Goal: Communication & Community: Answer question/provide support

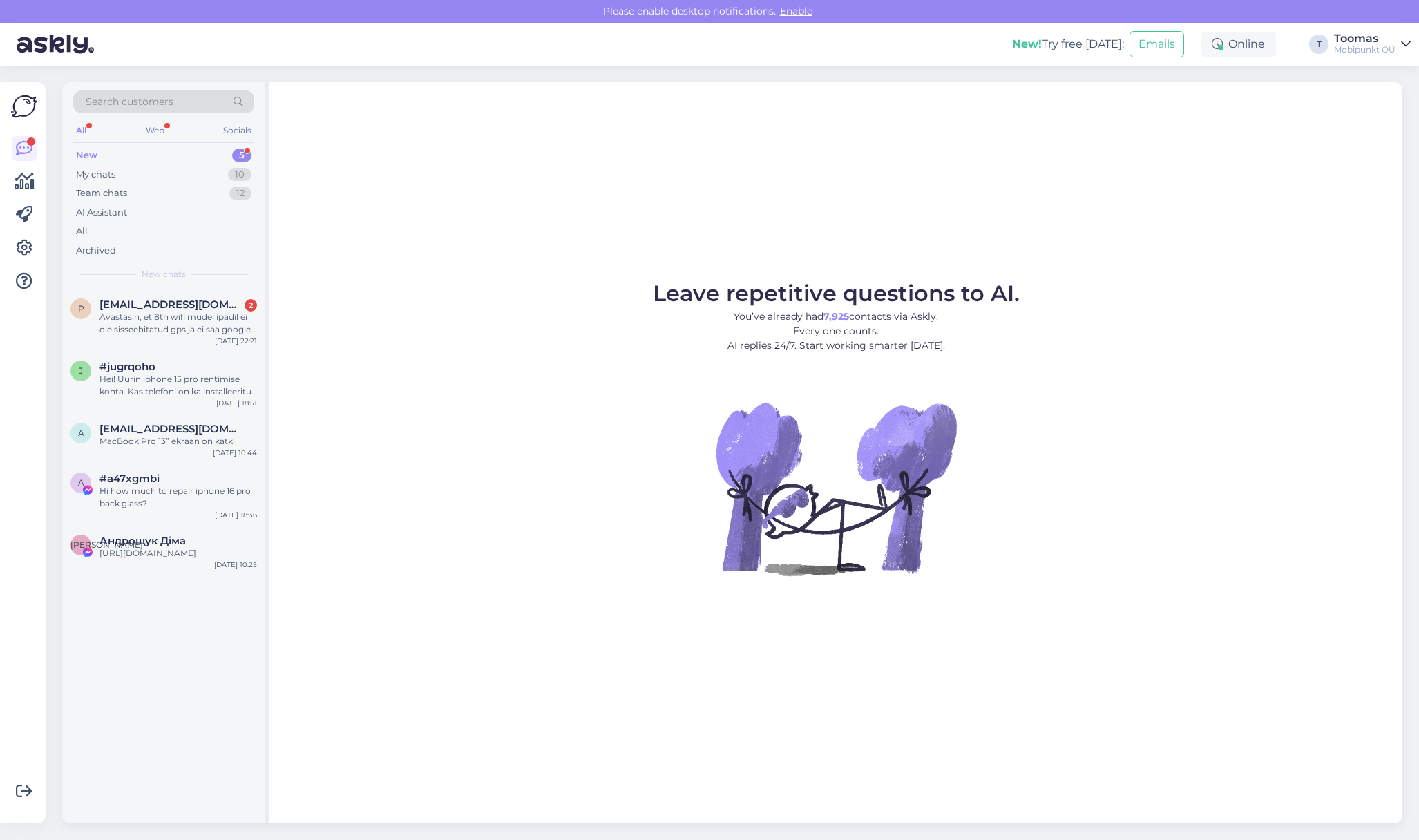
click at [432, 351] on figure "Leave repetitive questions to AI. You’ve already had 7,925 contacts via Askly. …" at bounding box center [836, 448] width 1108 height 330
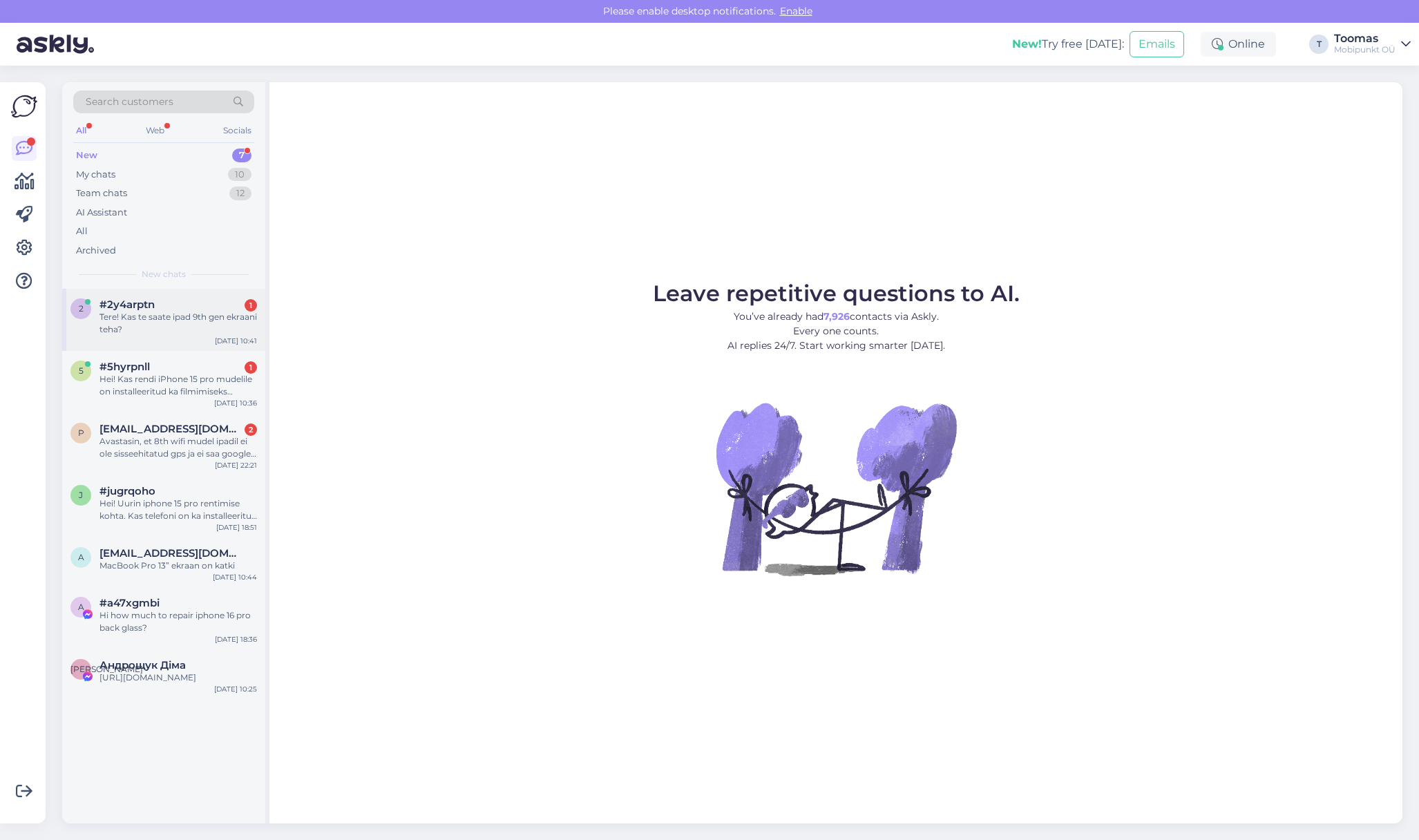
click at [221, 317] on div "Tere! Kas te saate ipad 9th gen ekraani teha?" at bounding box center [178, 323] width 158 height 25
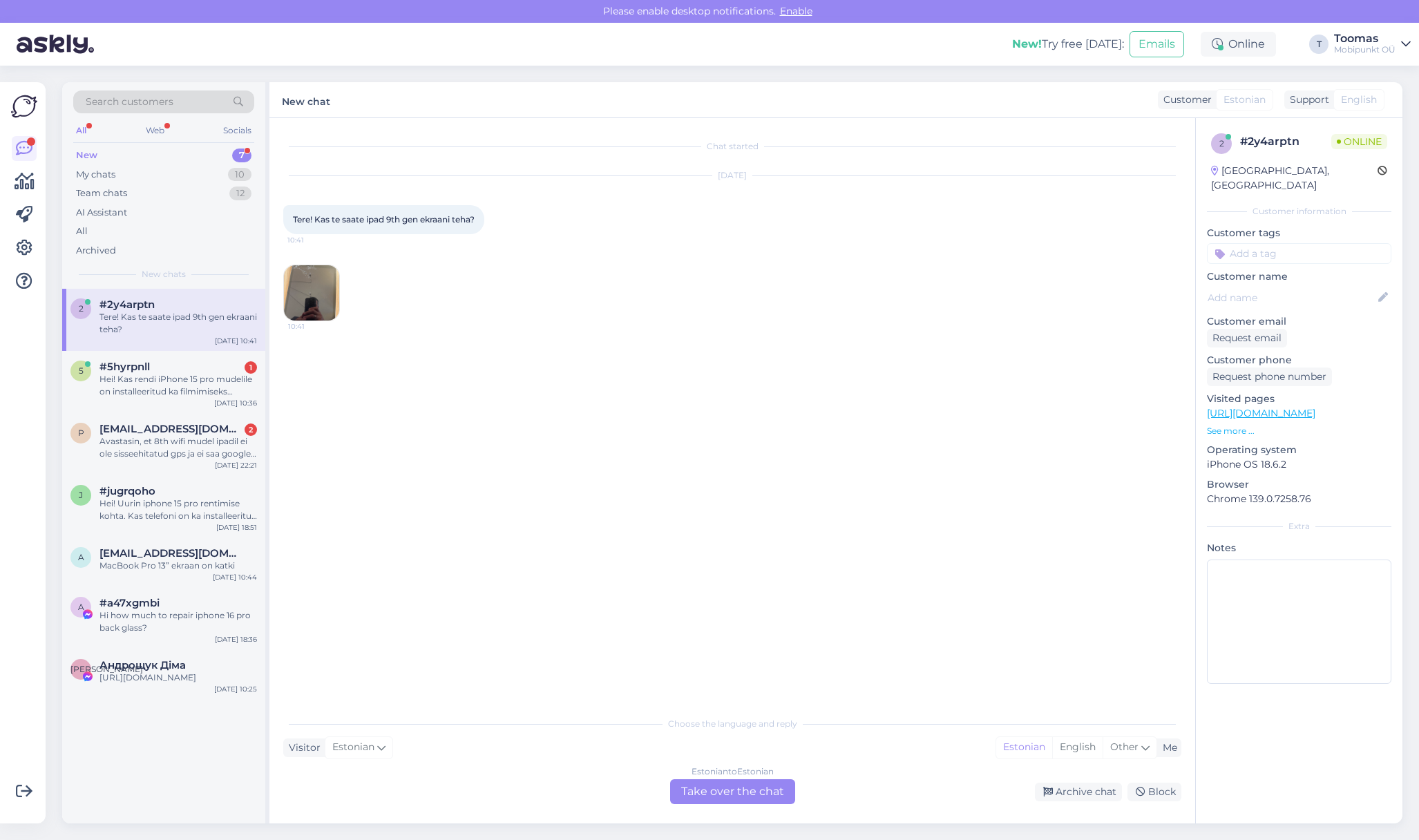
click at [309, 303] on img at bounding box center [311, 292] width 55 height 55
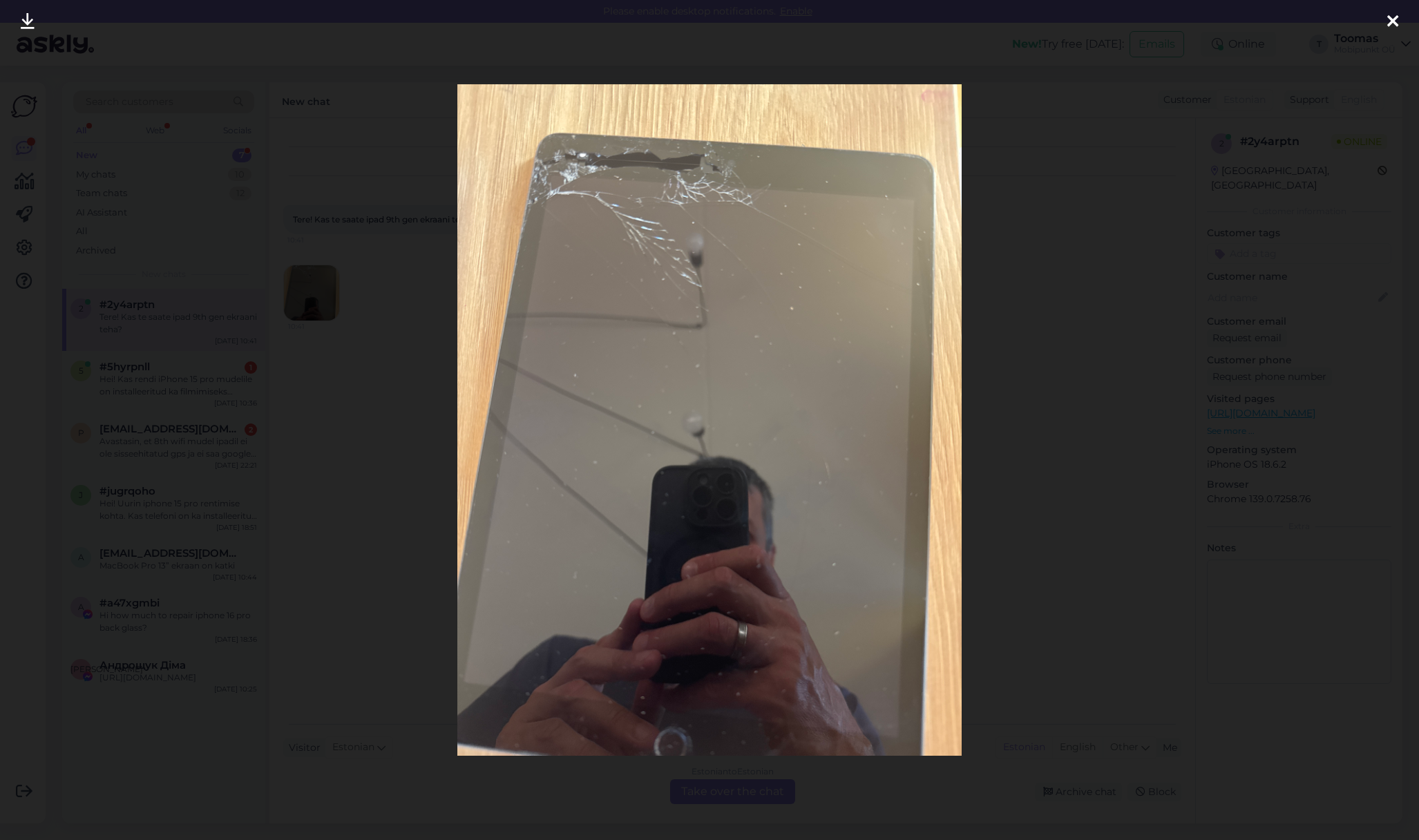
click at [295, 272] on div at bounding box center [710, 420] width 1419 height 840
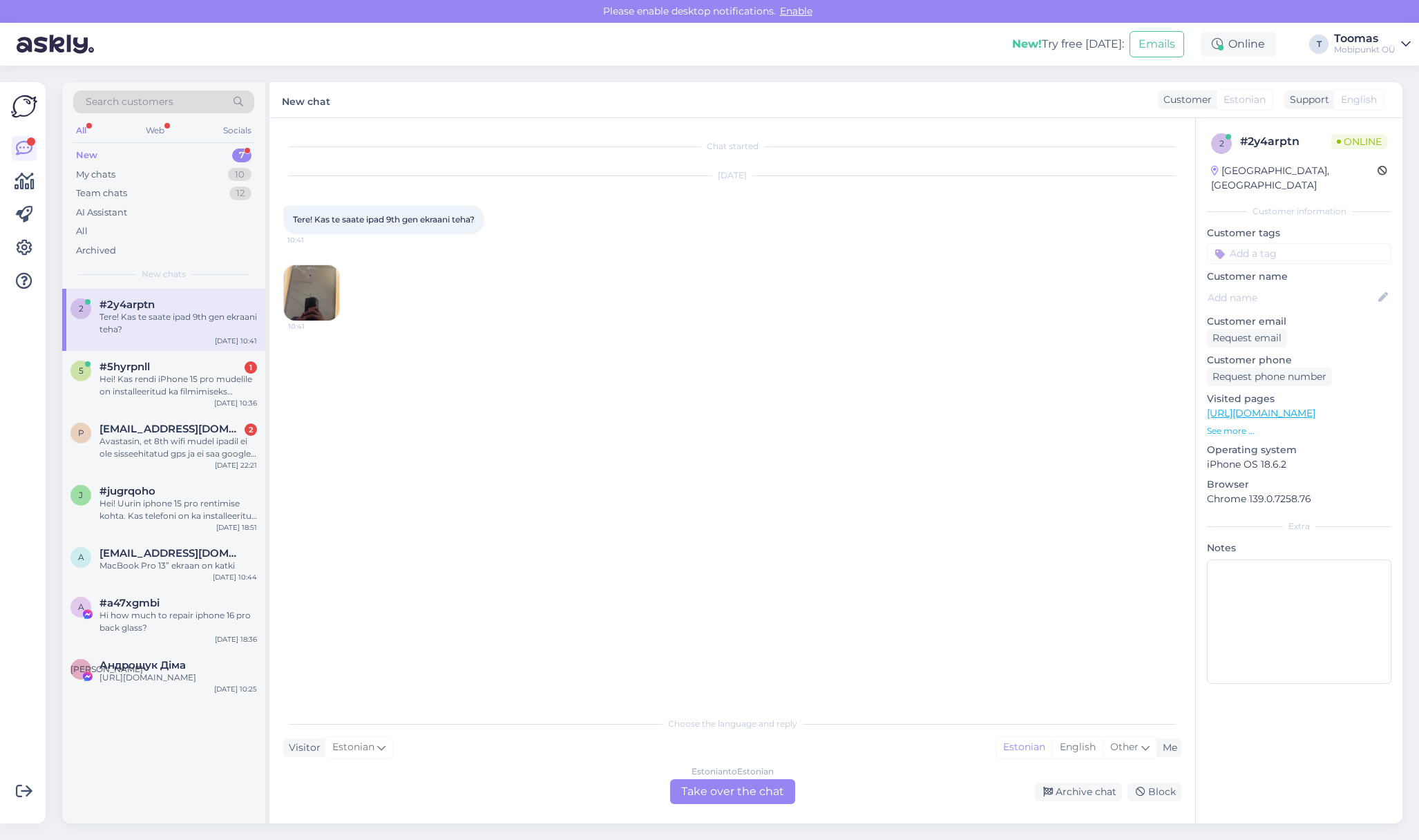
click at [727, 789] on div "Estonian to Estonian Take over the chat" at bounding box center [732, 792] width 125 height 25
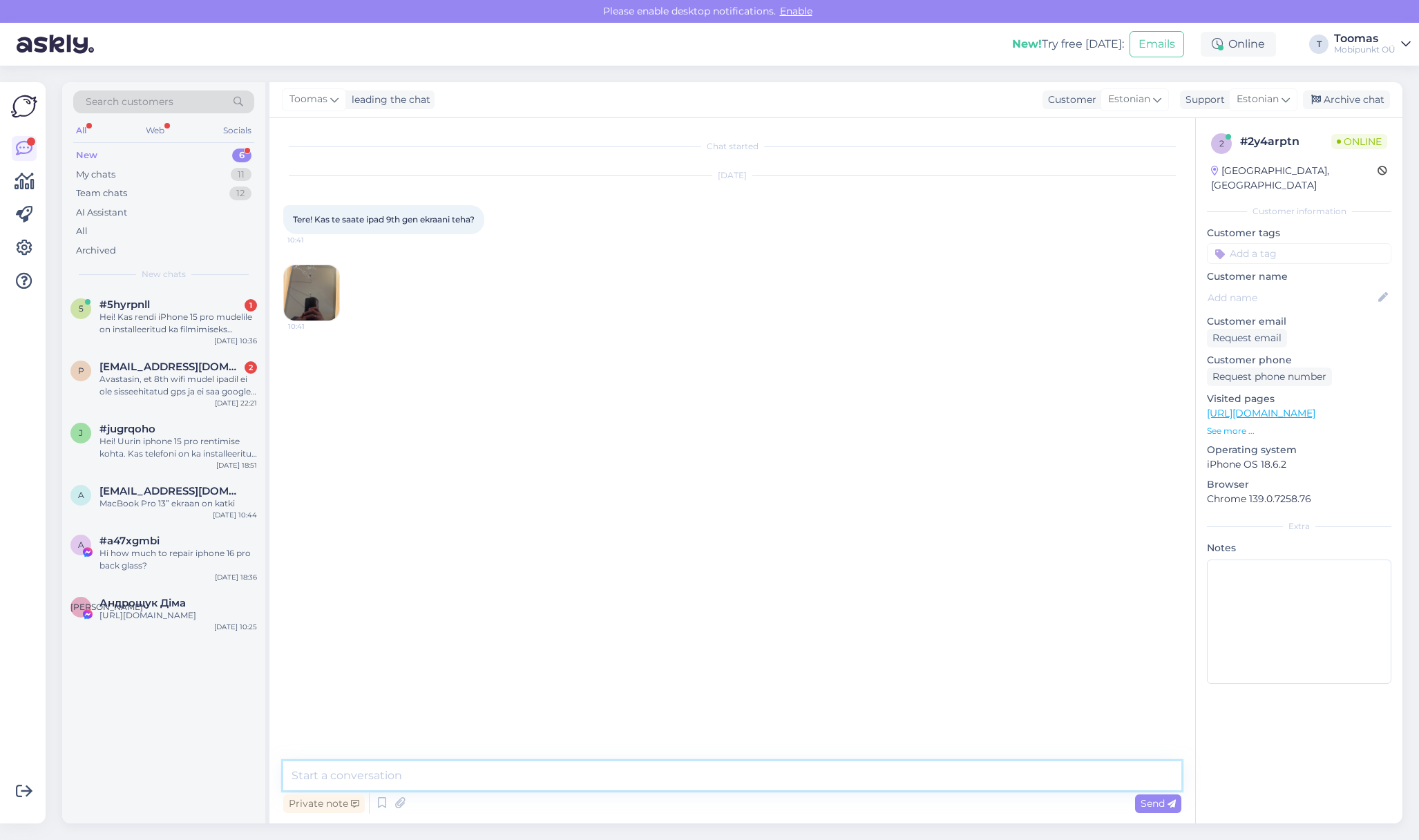
click at [730, 781] on textarea at bounding box center [733, 776] width 898 height 29
type textarea "Tere! Saame ikka selle mudeli ekraani klaasi vahetada"
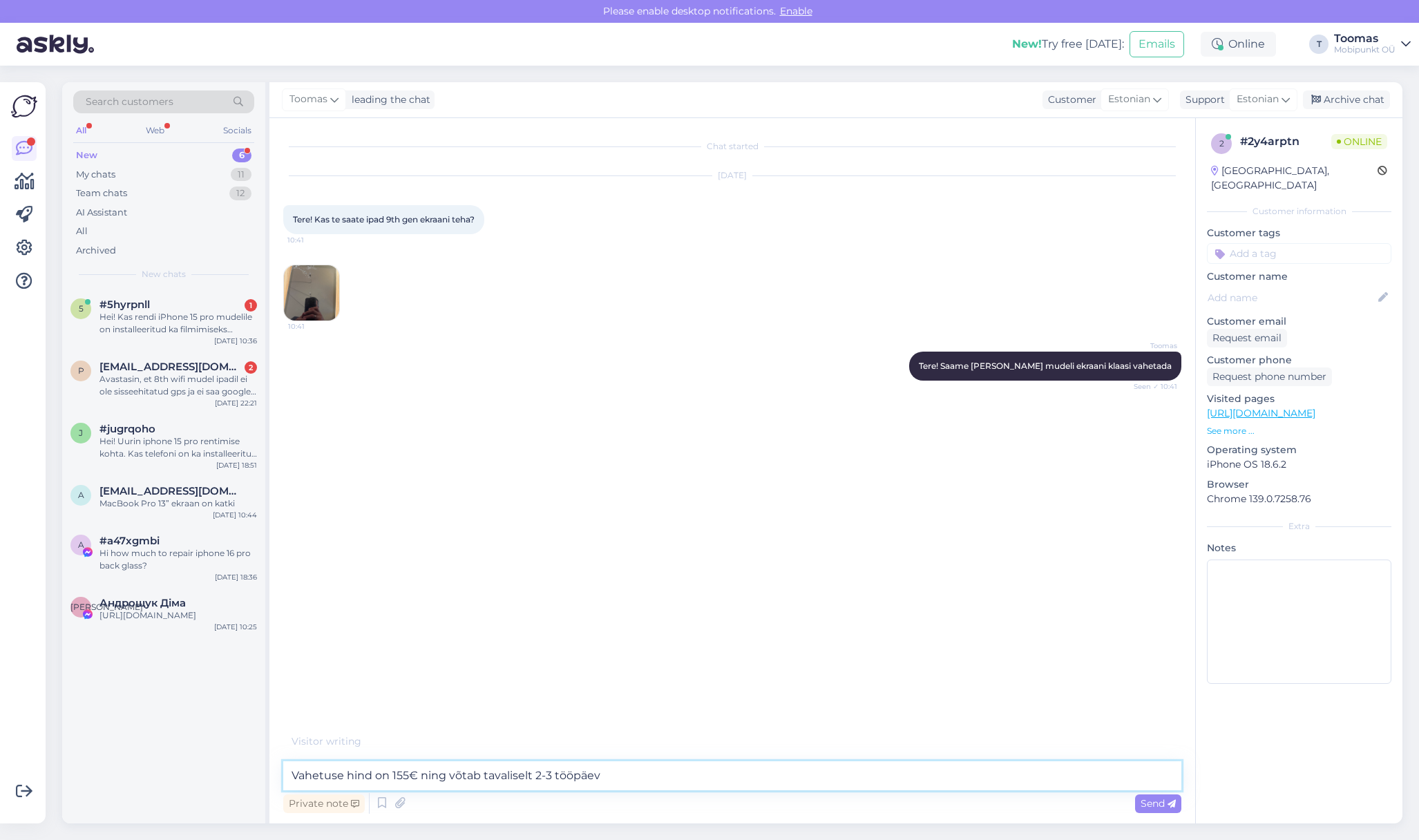
type textarea "Vahetuse hind on 155€ ning võtab tavaliselt 2-3 tööpäeva"
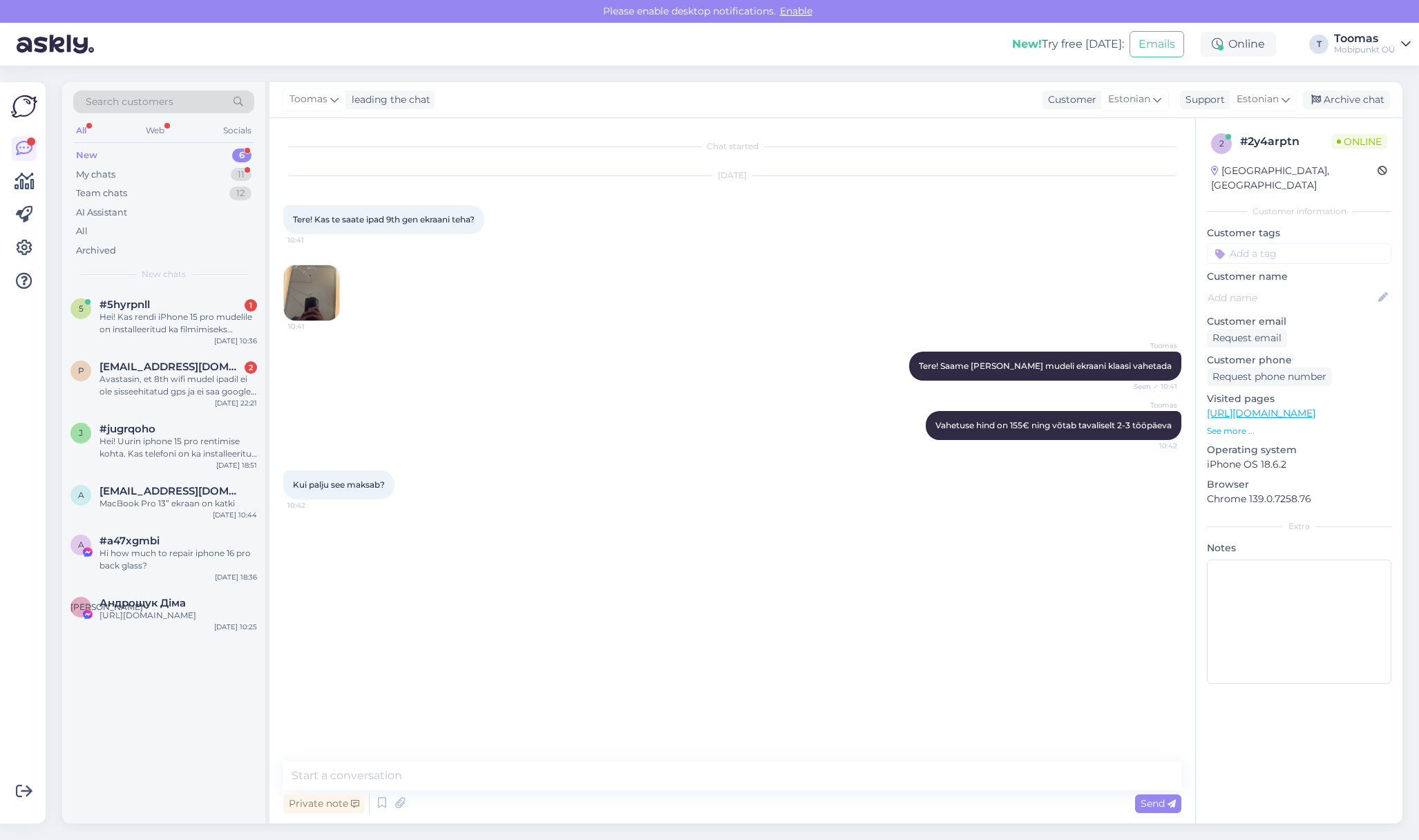
click at [575, 358] on div "Toomas Tere! Saame ikka selle mudeli ekraani klaasi vahetada Seen ✓ 10:41" at bounding box center [733, 366] width 898 height 59
click at [472, 765] on textarea at bounding box center [733, 776] width 898 height 29
click at [187, 319] on div "Hei! Kas rendi iPhone 15 pro mudelile on installeeritud ka filmimiseks sobilikk…" at bounding box center [178, 323] width 158 height 25
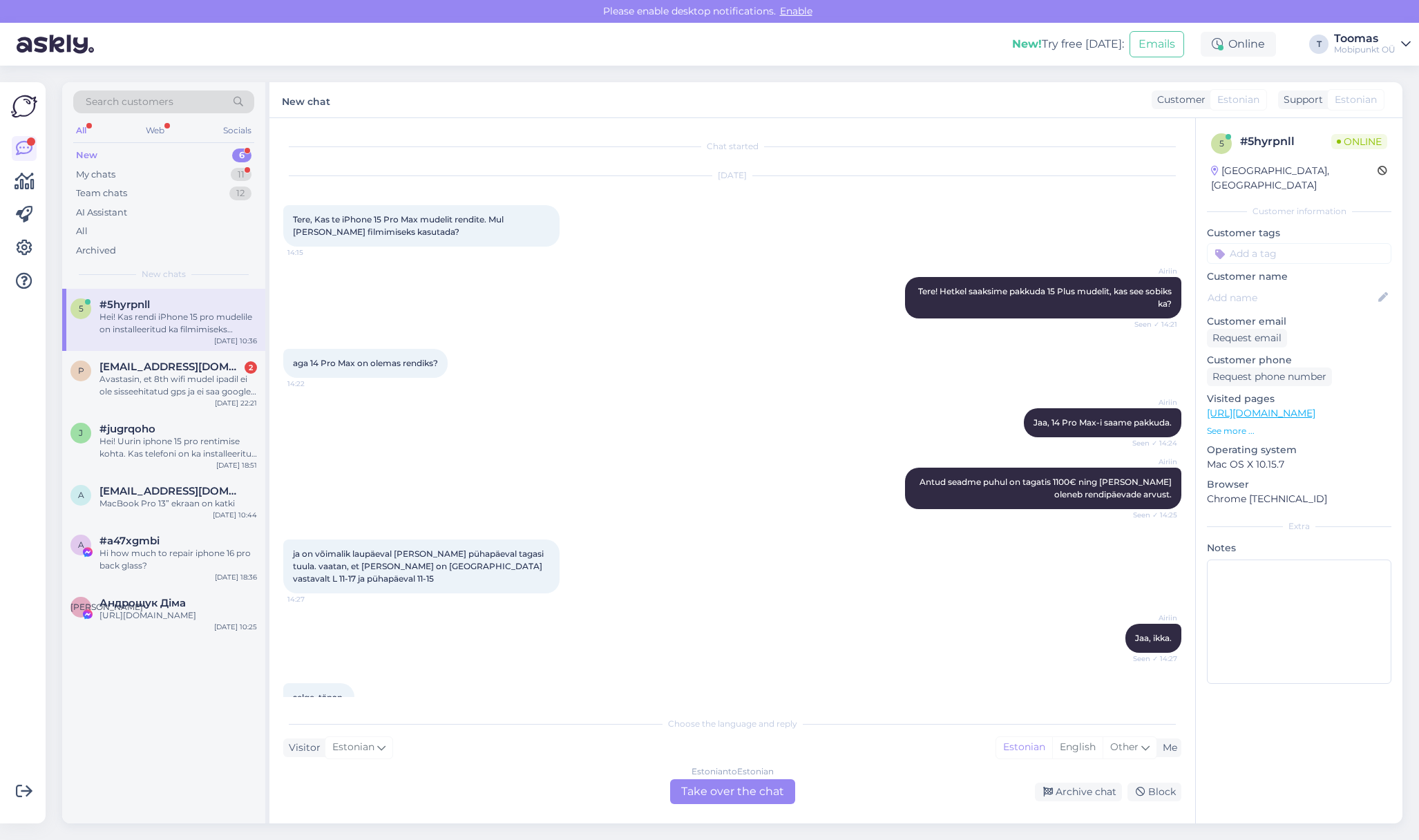
scroll to position [119, 0]
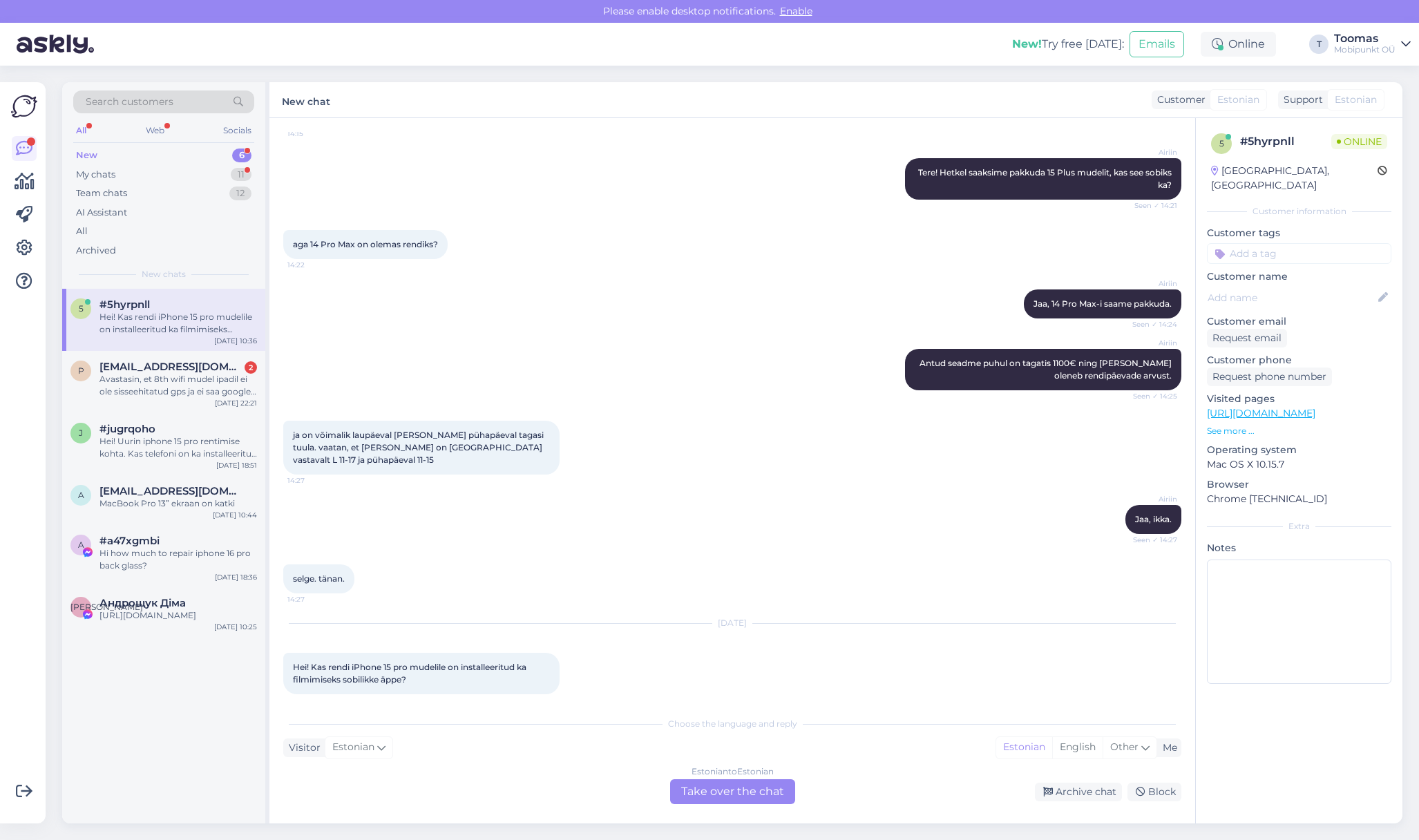
click at [697, 793] on div "Estonian to Estonian Take over the chat" at bounding box center [732, 792] width 125 height 25
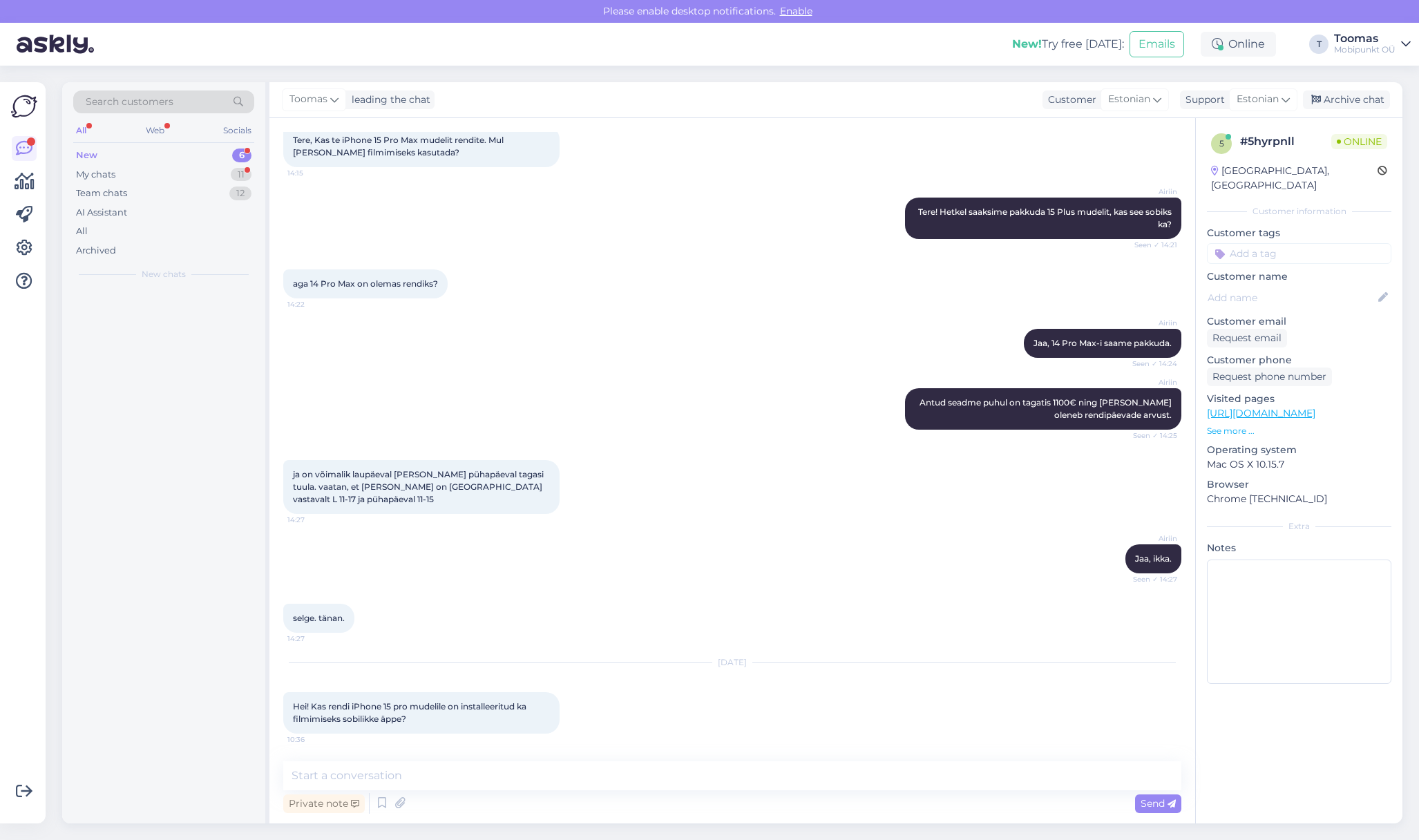
scroll to position [67, 0]
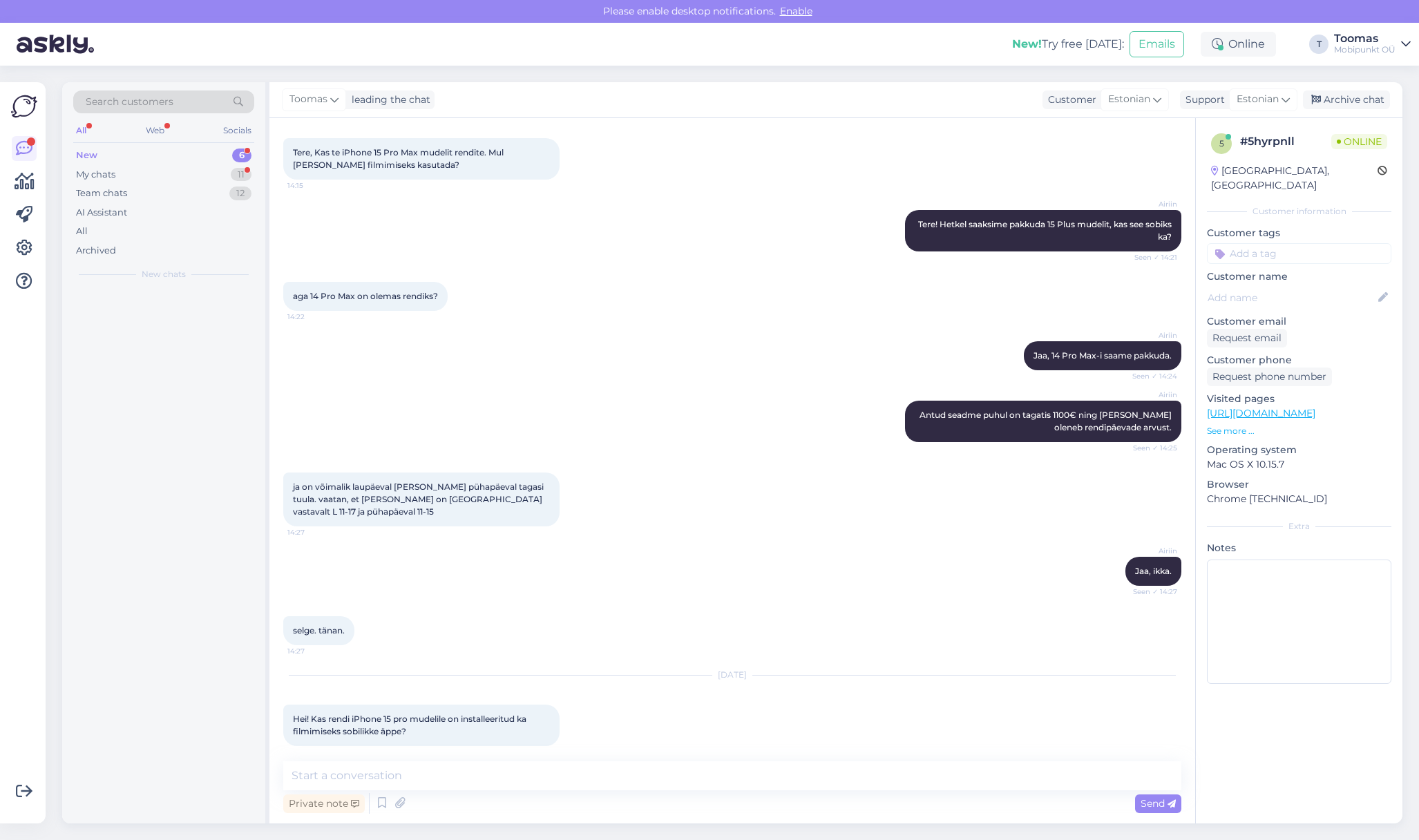
click at [699, 741] on div "Sep 10 2025 Hei! Kas rendi iPhone 15 pro mudelile on installeeritud ka filmimis…" at bounding box center [733, 711] width 898 height 101
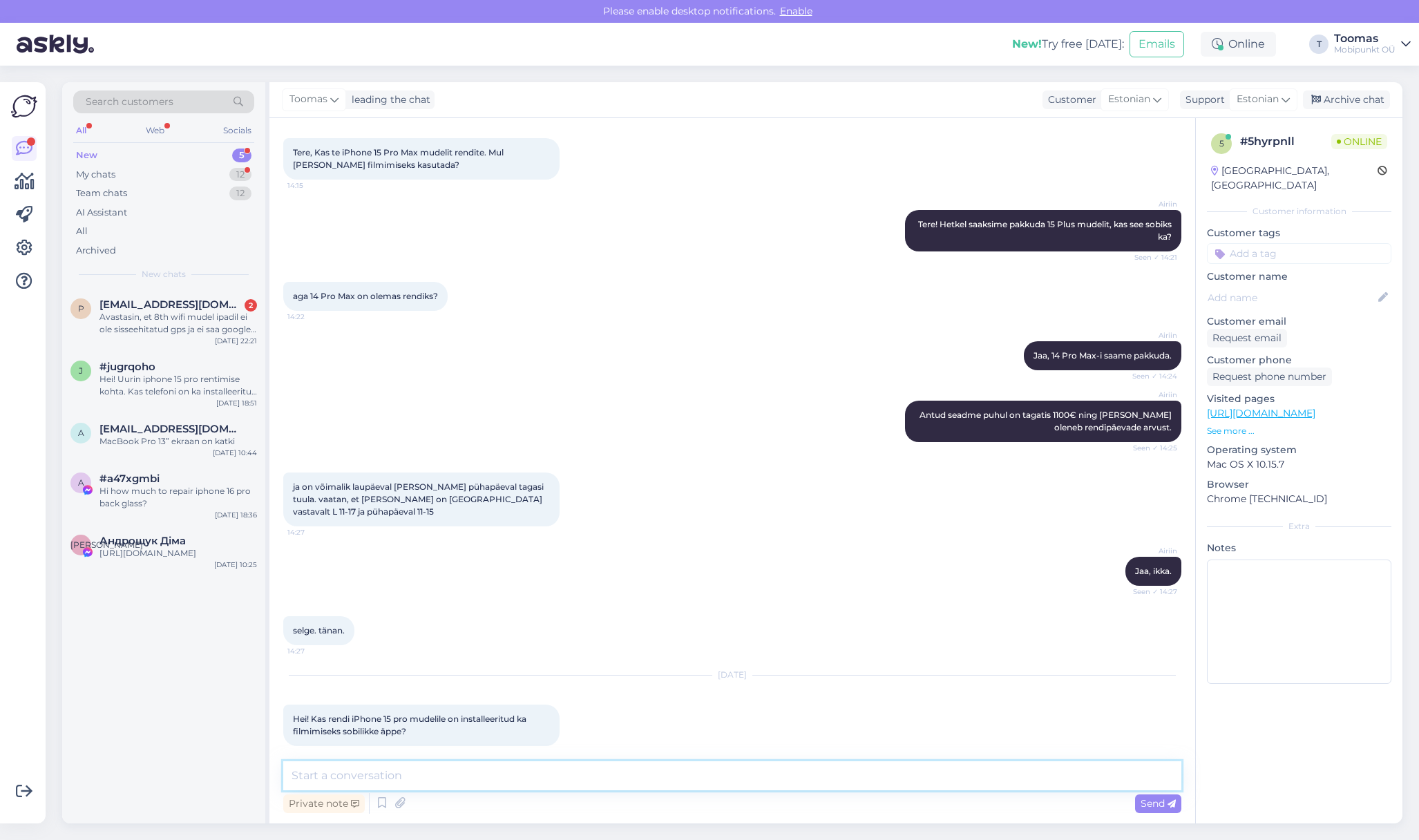
click at [682, 779] on textarea at bounding box center [733, 776] width 898 height 29
type textarea "Tere! Kõik seadmed tulevad tühjadena ning me ise sinna midagi ette ei paigalda."
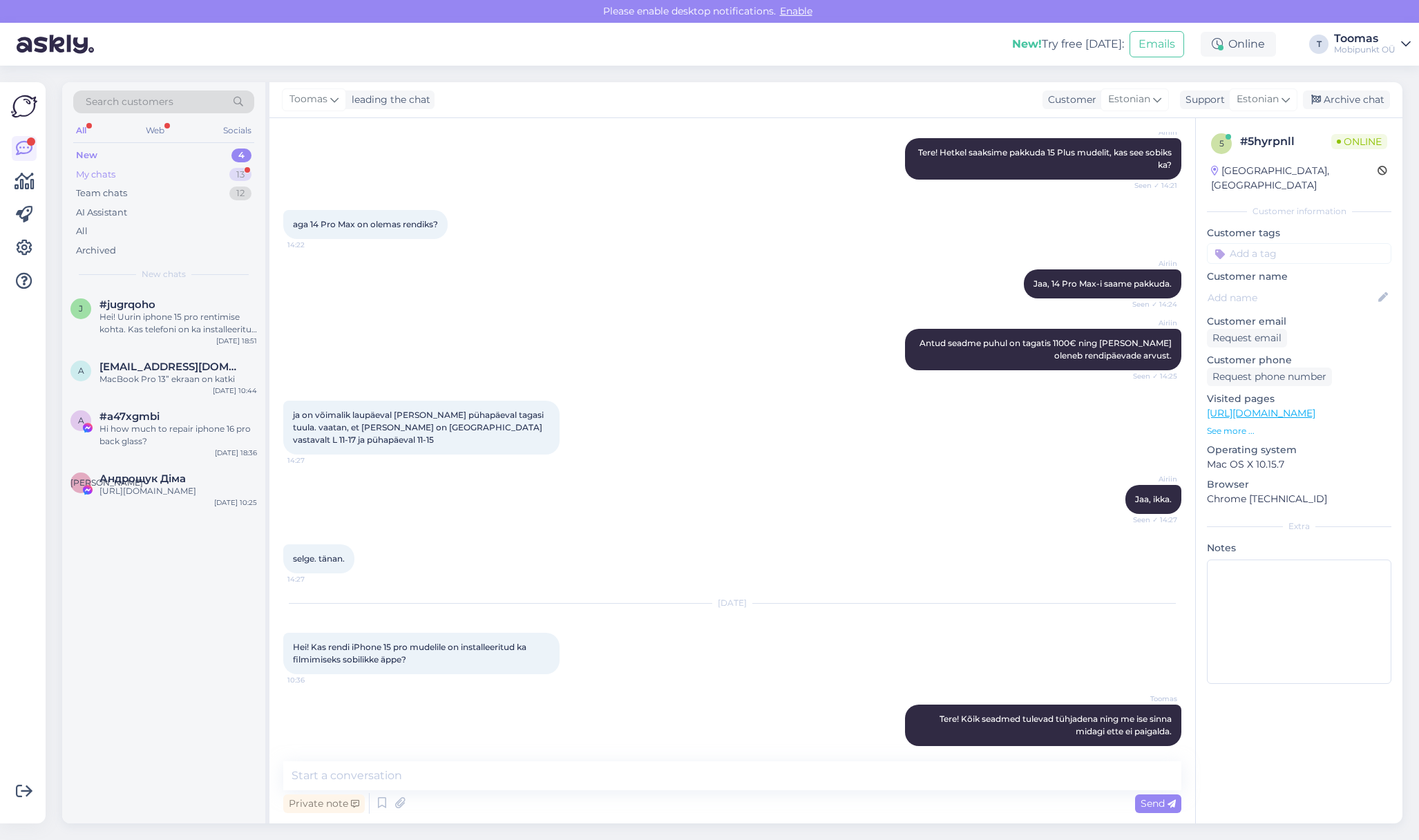
click at [103, 177] on div "My chats" at bounding box center [96, 175] width 40 height 14
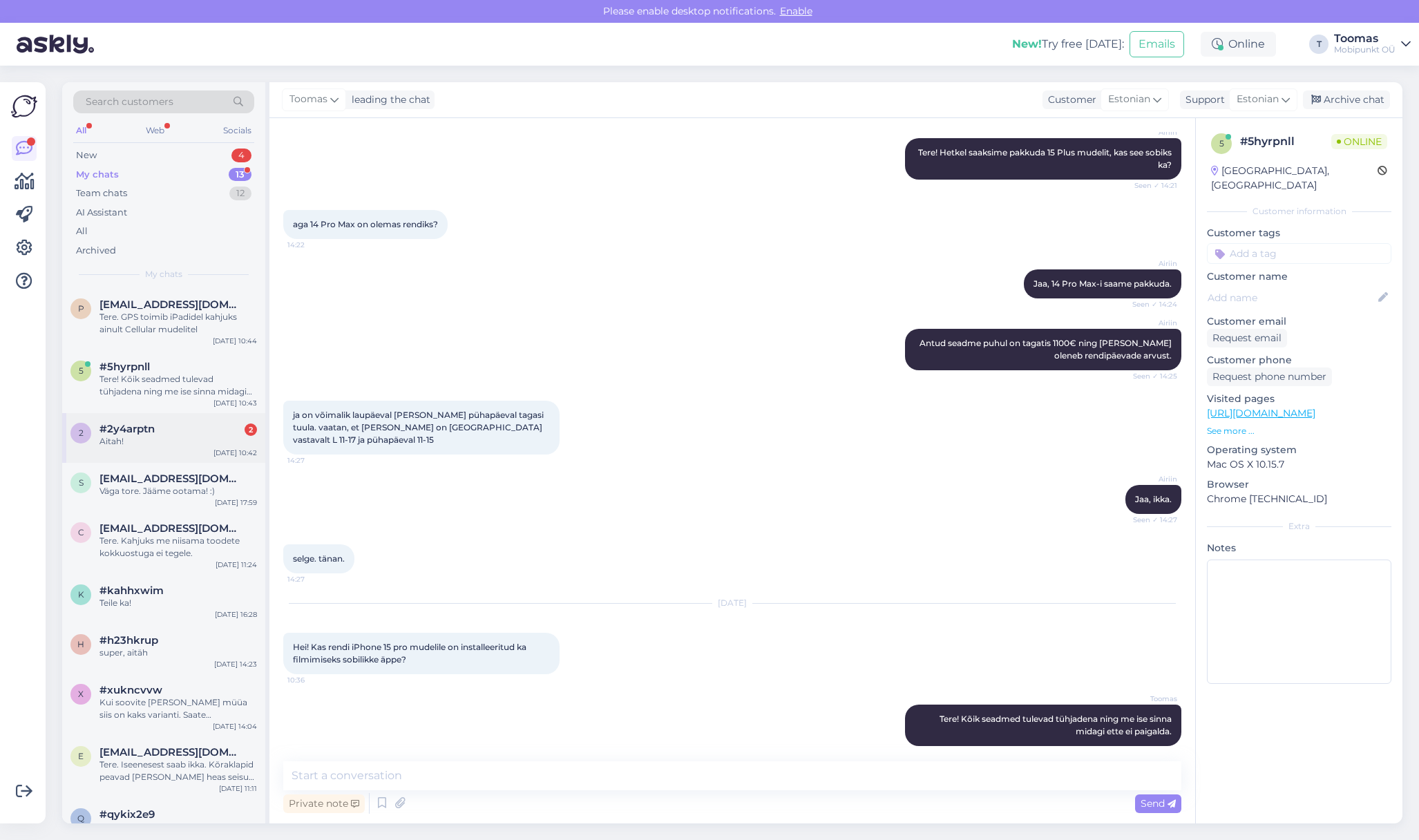
click at [159, 450] on div "2 #2y4arptn 2 Aitah! Sep 10 10:42" at bounding box center [163, 438] width 203 height 50
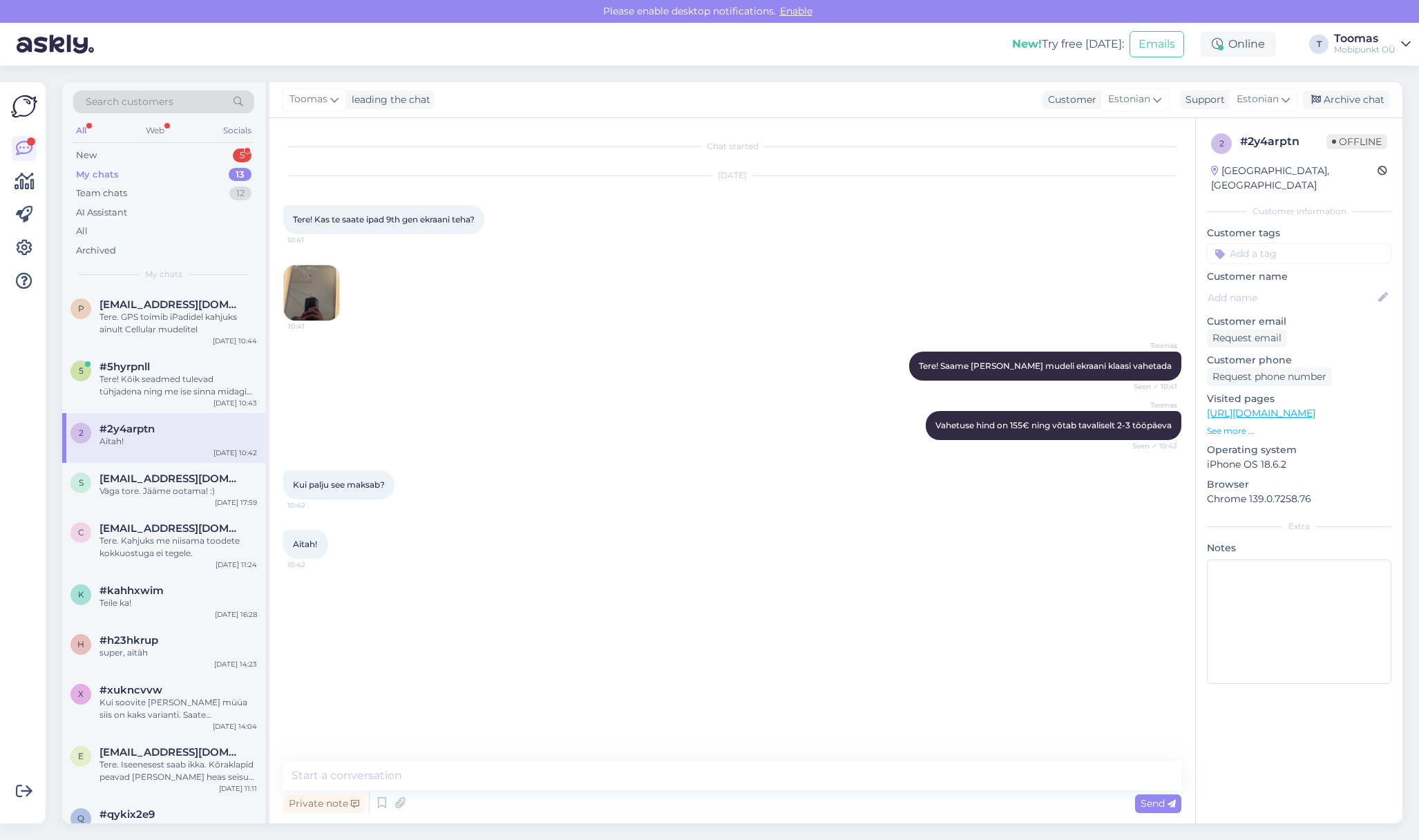
click at [104, 145] on div "Search customers All Web Socials New 5 My chats 13 Team chats 12 AI Assistant A…" at bounding box center [163, 186] width 203 height 207
click at [91, 154] on div "New" at bounding box center [86, 155] width 21 height 14
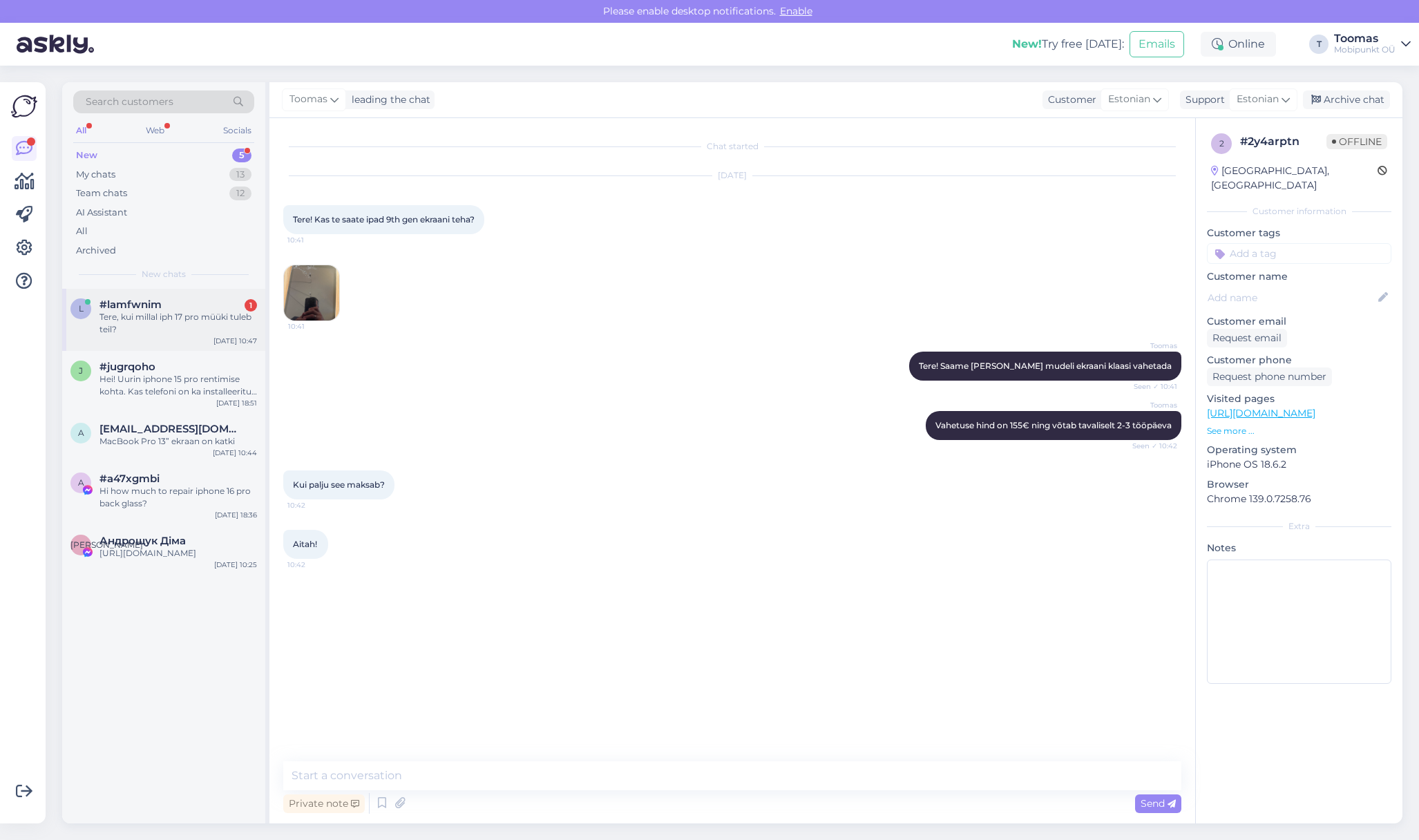
click at [187, 336] on div "l #lamfwnim 1 Tere, kui millal iph 17 pro müüki tuleb teil? Sep 10 10:47" at bounding box center [163, 320] width 203 height 62
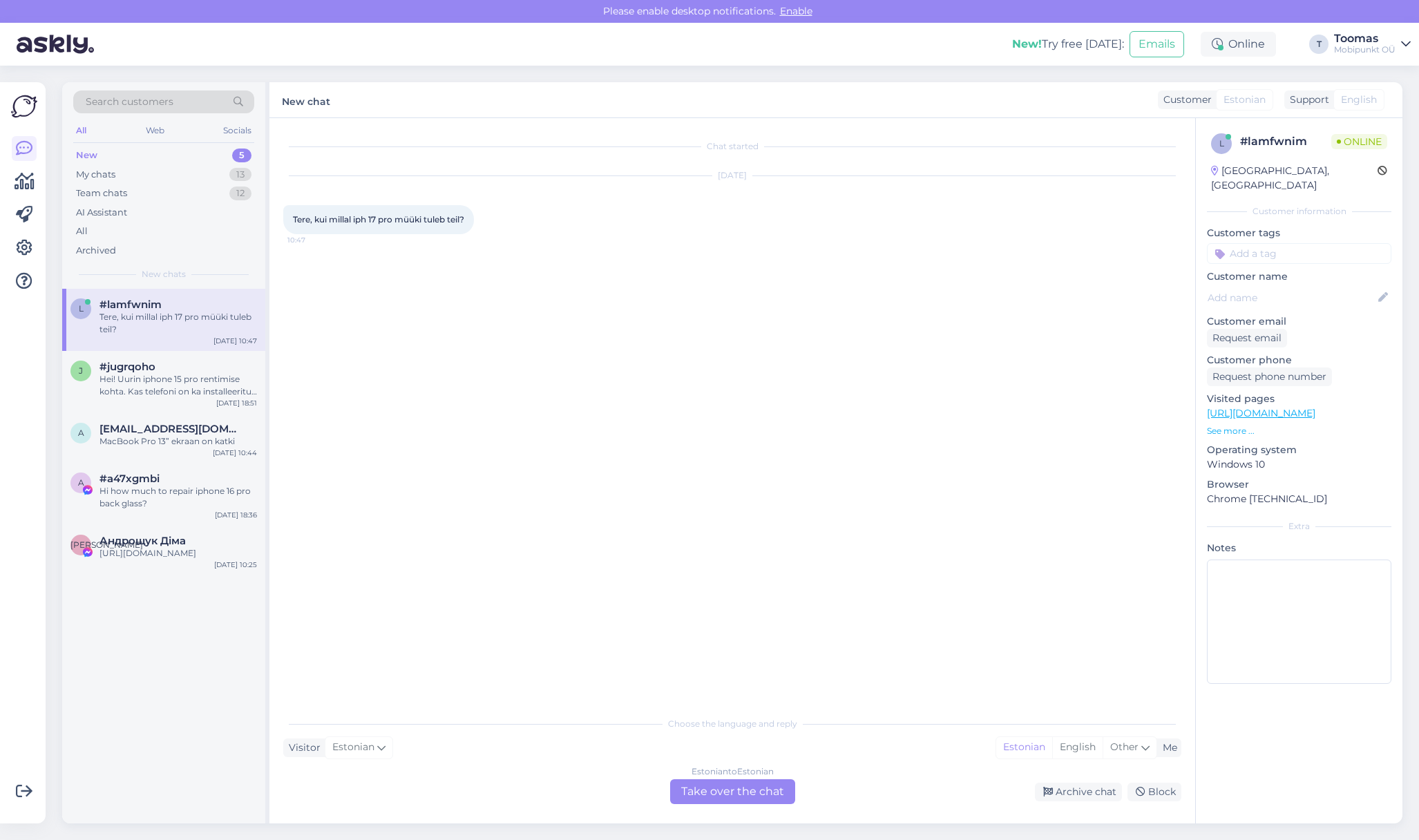
click at [720, 785] on div "Estonian to Estonian Take over the chat" at bounding box center [732, 792] width 125 height 25
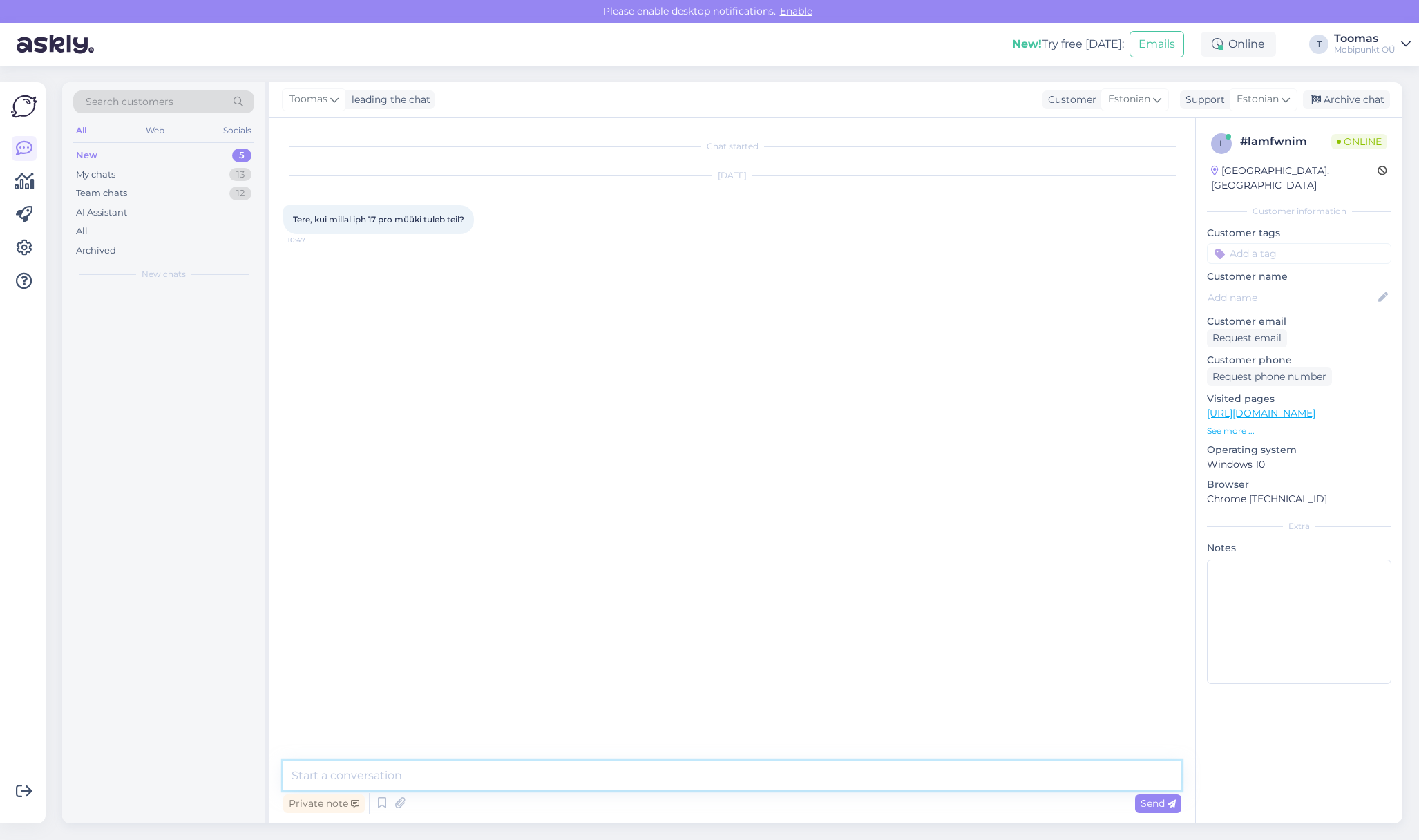
click at [723, 779] on textarea at bounding box center [733, 776] width 898 height 29
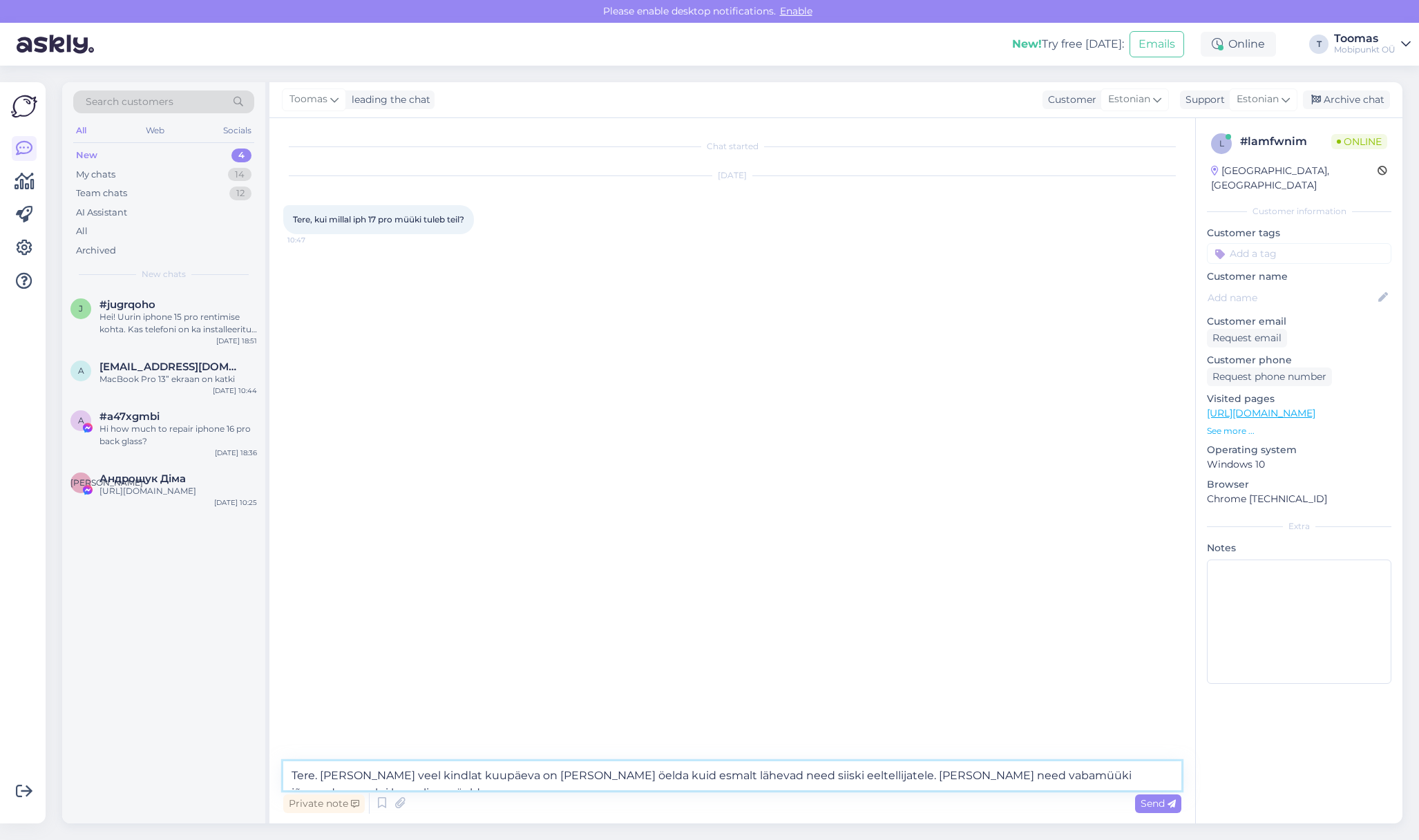
type textarea "Tere. Momendil veel kindlat kuupäeva on raske öelda kuid esmalt lähevad need si…"
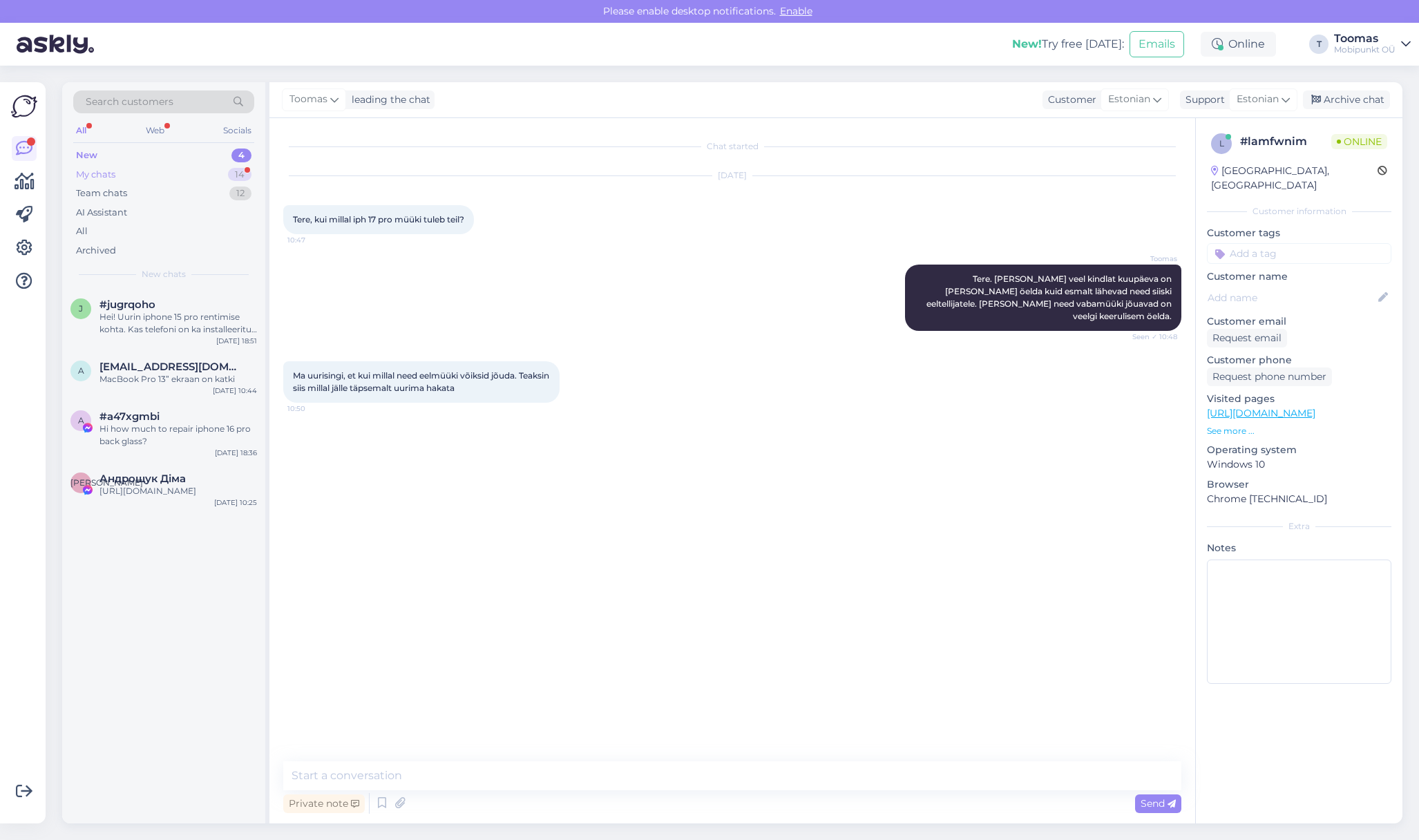
click at [197, 173] on div "My chats 14" at bounding box center [163, 175] width 181 height 19
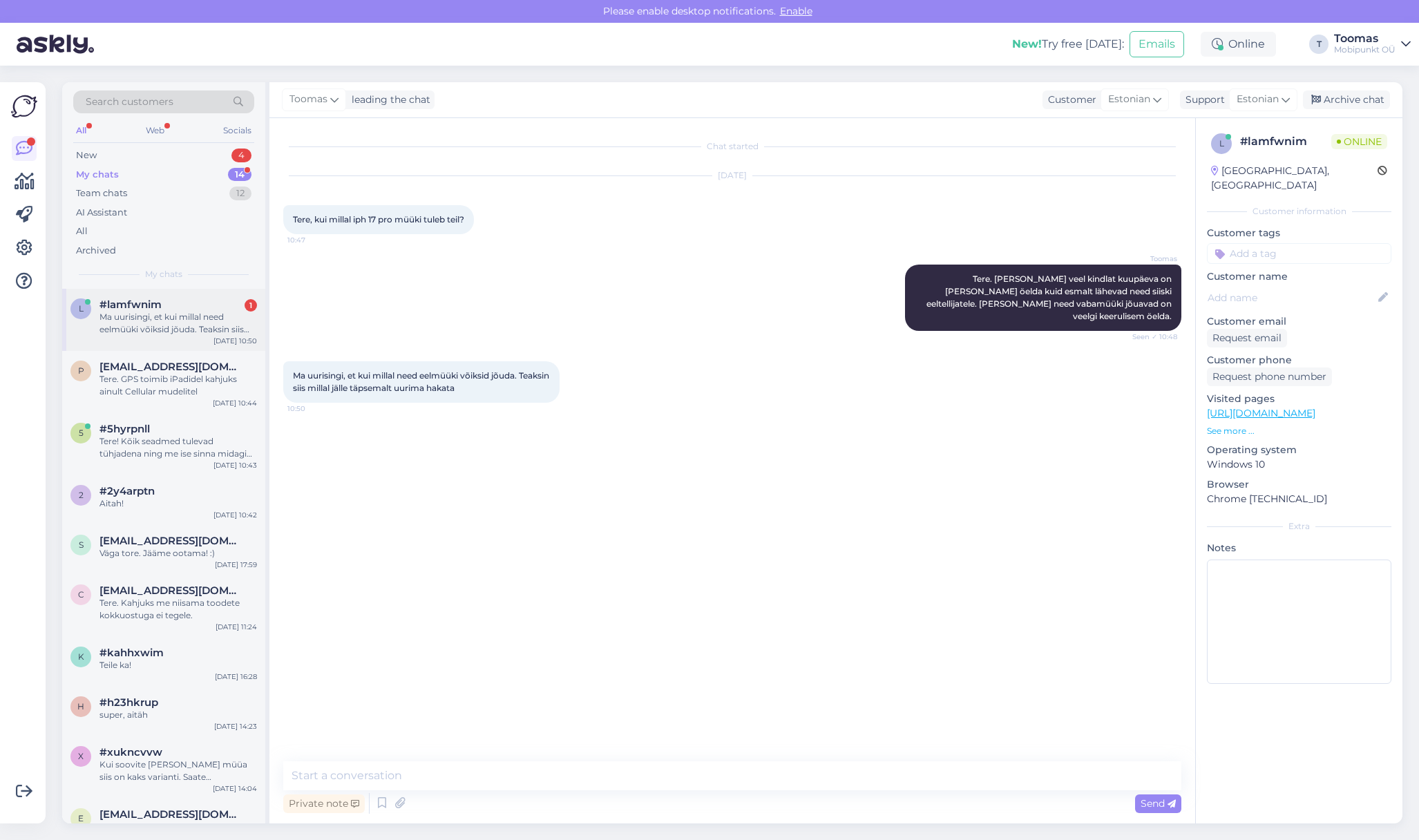
click at [176, 308] on div "#lamfwnim 1" at bounding box center [178, 305] width 158 height 12
click at [489, 779] on textarea at bounding box center [733, 776] width 898 height 29
type textarea "E"
type textarea "Võite meie kodulehelt vaadata,"
type textarea "S"
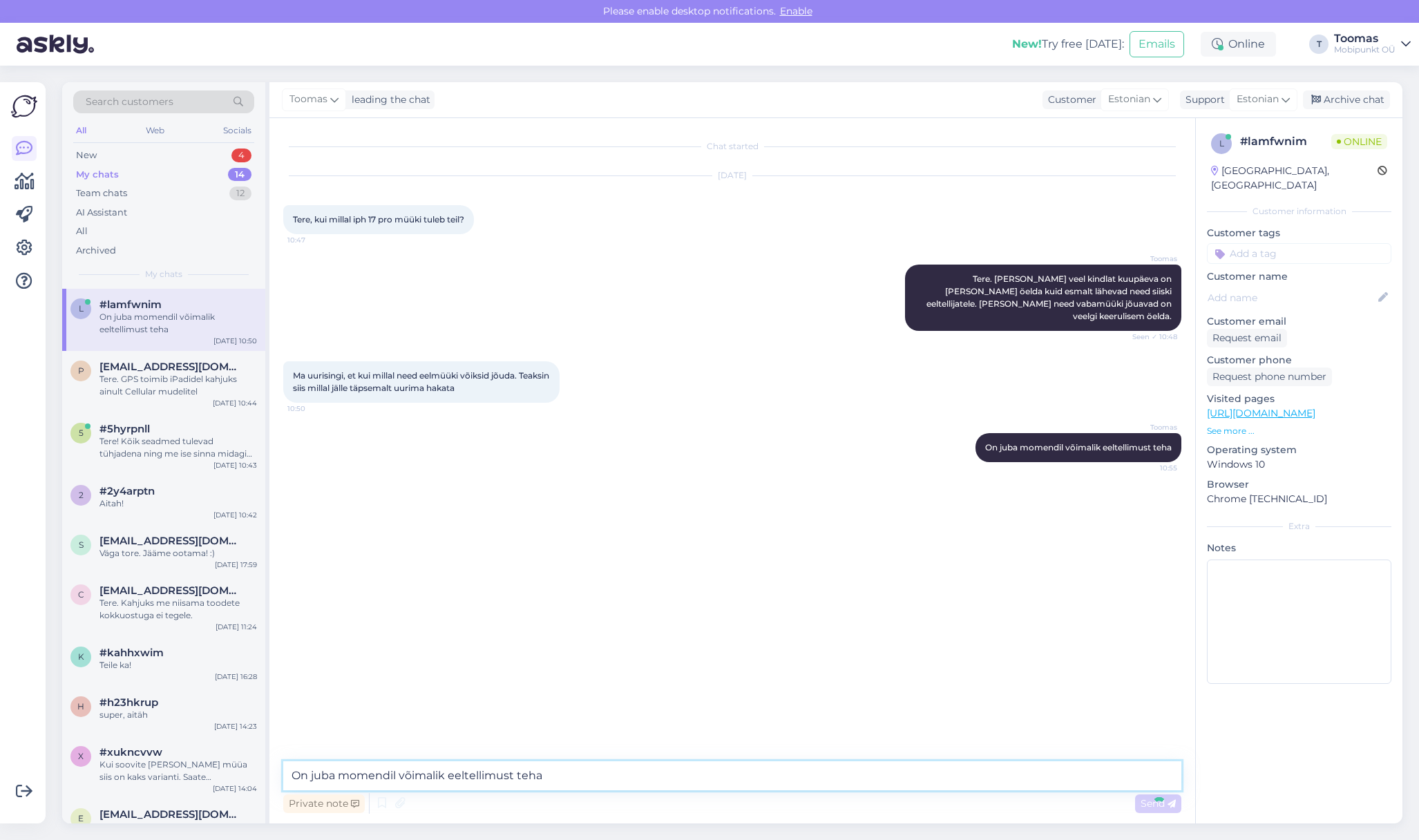
type textarea "On juba momendil võimalik eeltellimust tehaT"
type textarea "ä"
type textarea "Kõik mudelid on kodul"
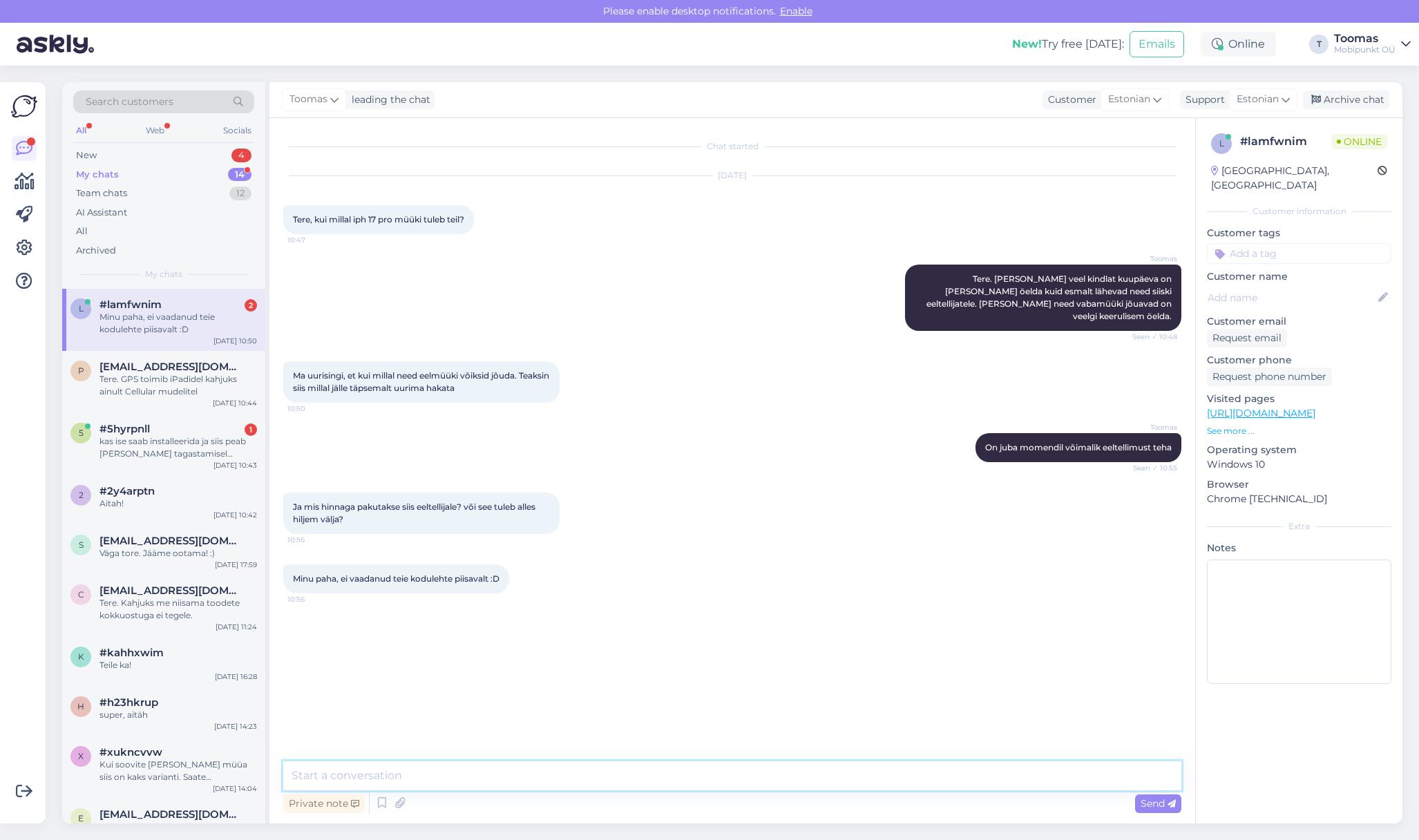
click at [432, 785] on textarea at bounding box center [733, 776] width 898 height 29
type textarea "Hinnad on jaa kõik juba ka olemas :)"
click at [215, 423] on div "#5hyrpnll 1" at bounding box center [178, 429] width 158 height 12
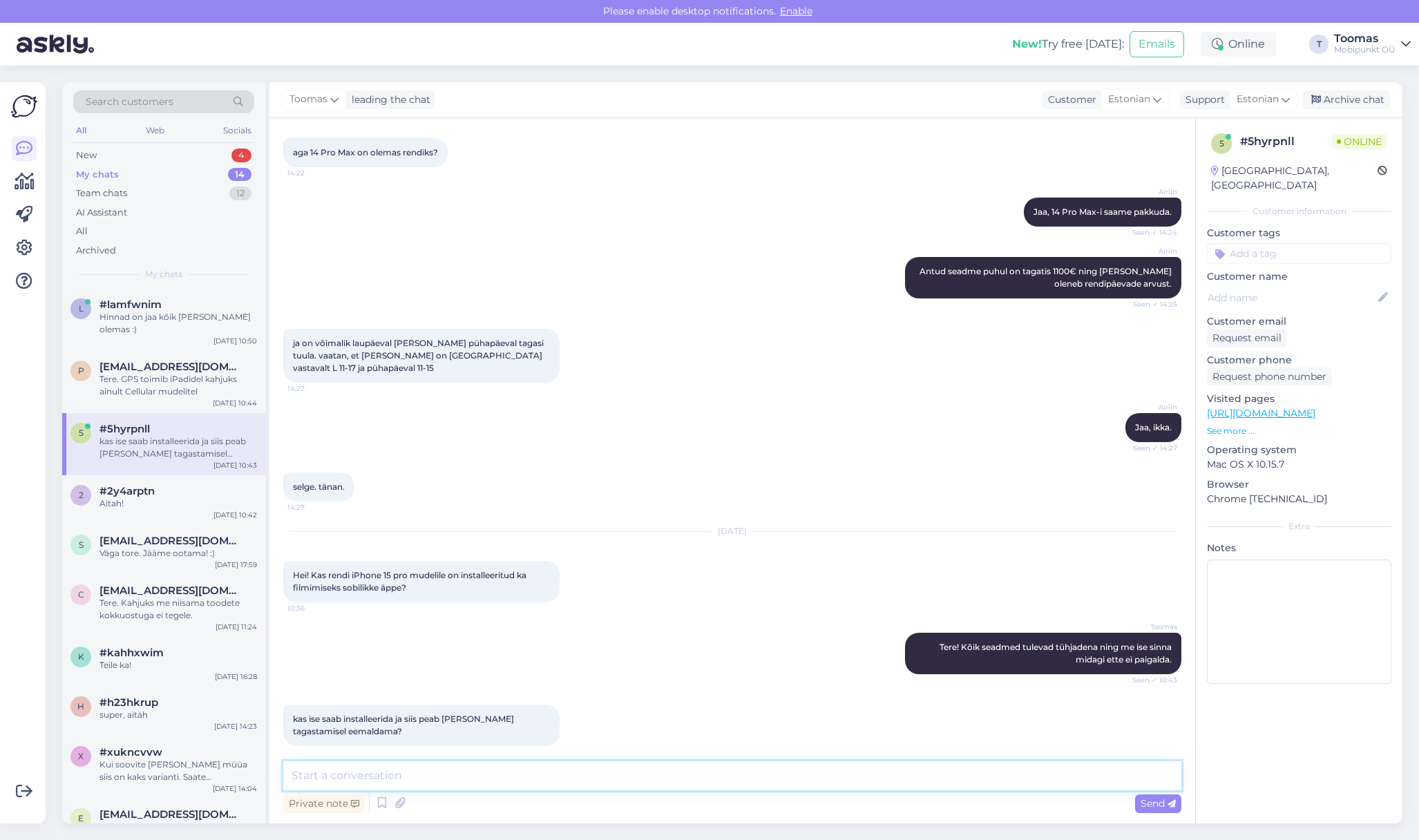
click at [521, 780] on textarea at bounding box center [733, 776] width 898 height 29
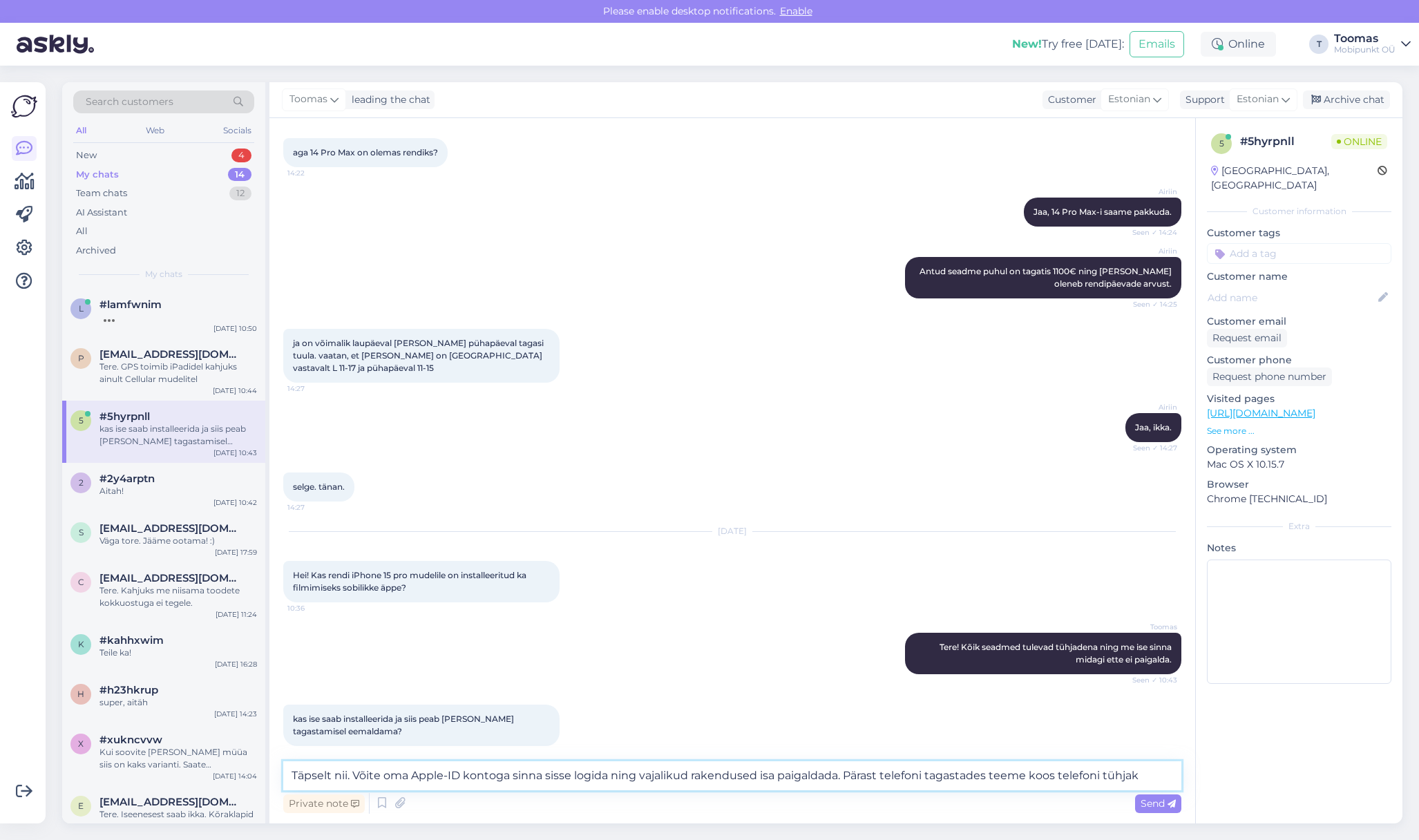
type textarea "Täpselt nii. Võite oma Apple-ID kontoga sinna sisse logida ning vajalikud raken…"
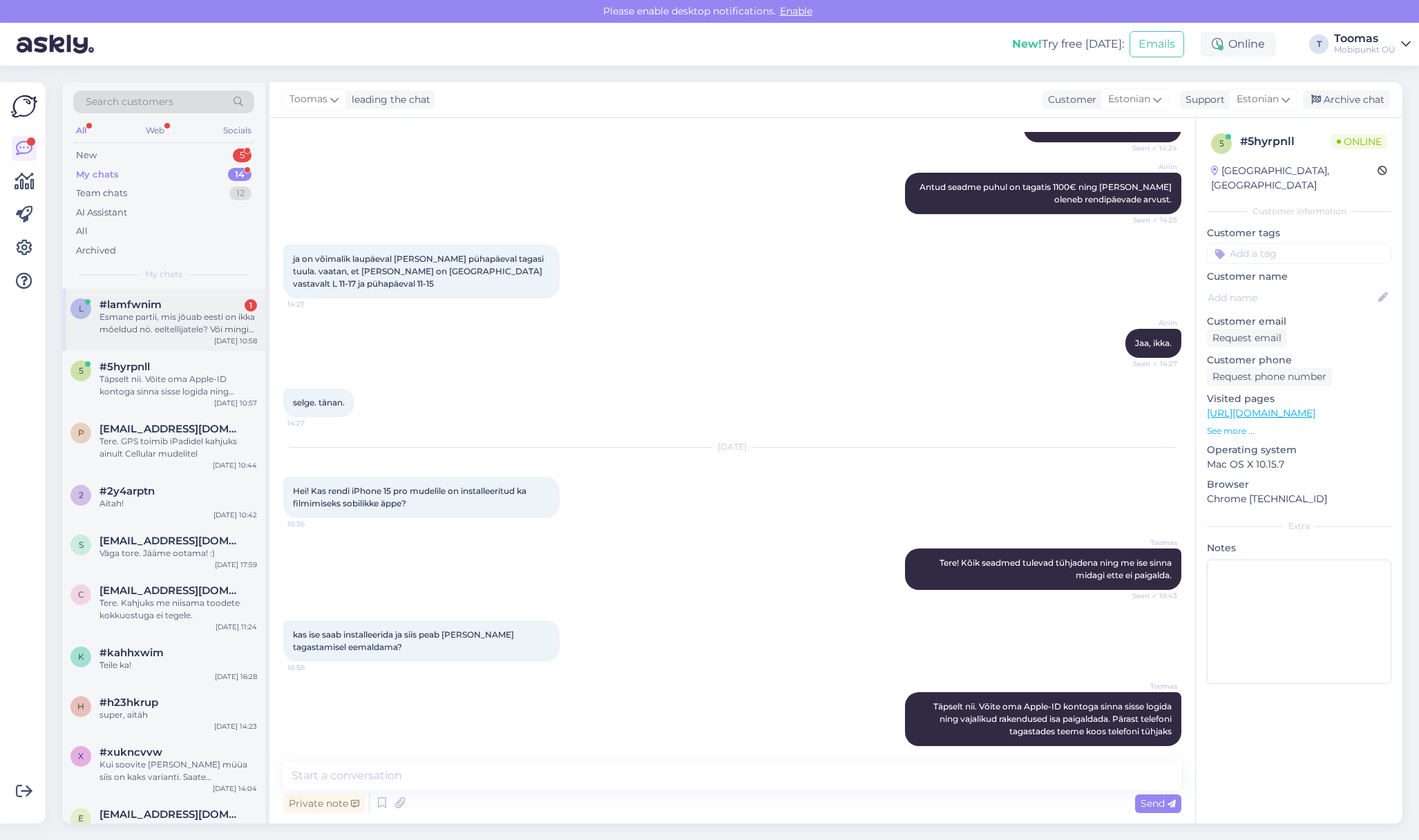
click at [198, 313] on div "Esmane partii, mis jõuab eesti on ikka mõeldud nö. eeltellijatele? Või mingi os…" at bounding box center [178, 323] width 158 height 25
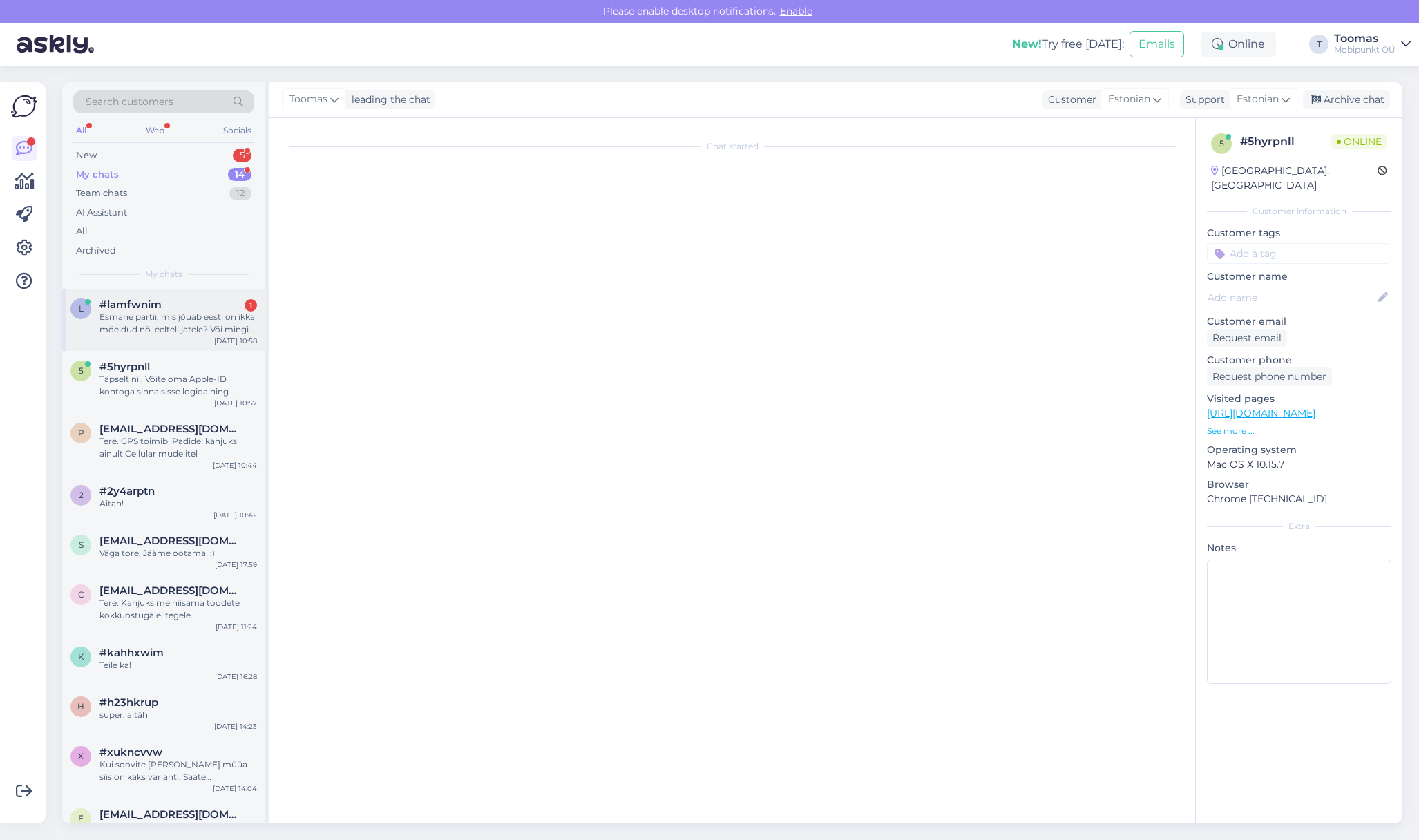
scroll to position [0, 0]
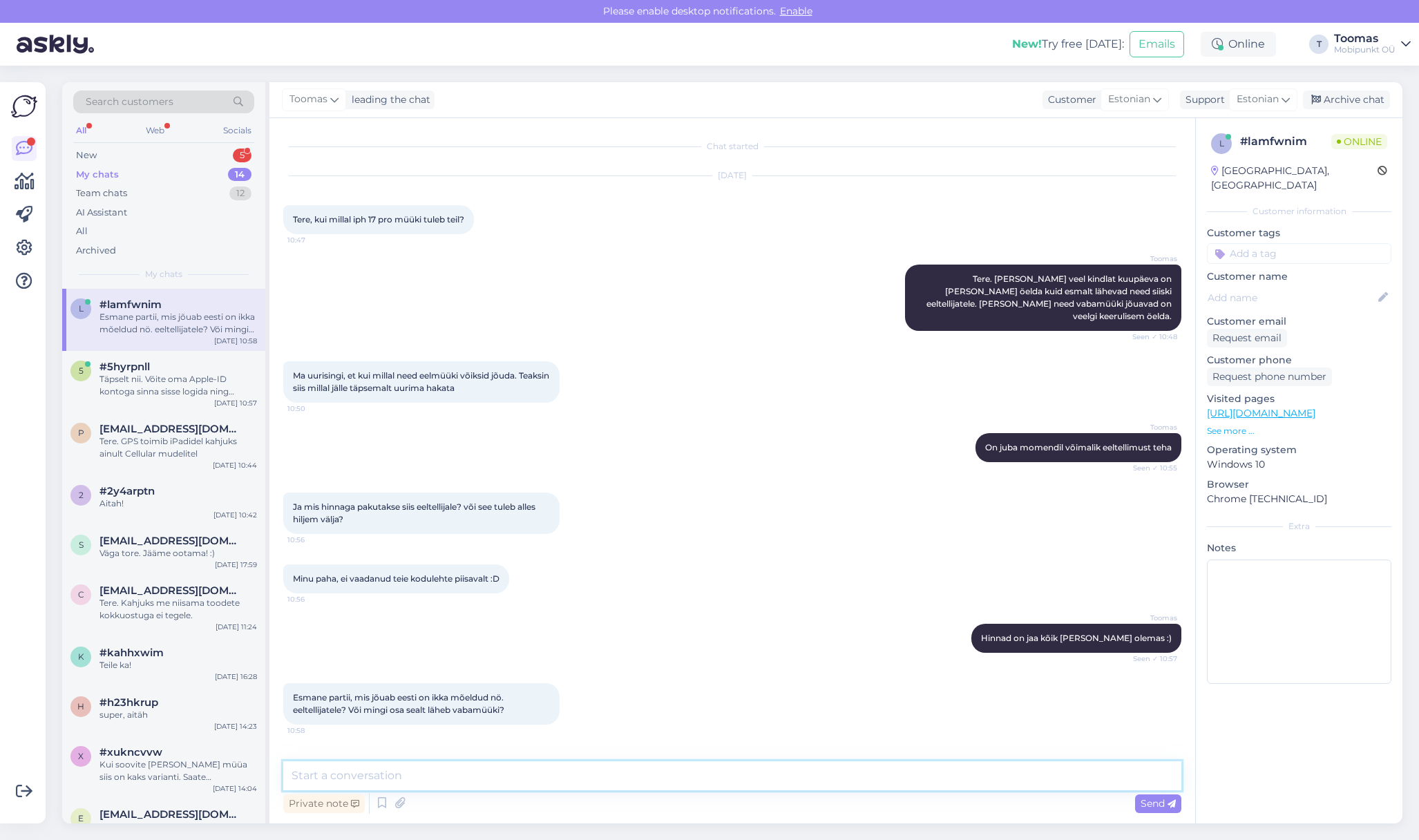
click at [459, 762] on textarea at bounding box center [733, 776] width 898 height 29
type textarea "Täpselt nii. Varasemalt pole sellest esimesest partiist telefone üle jäänud."
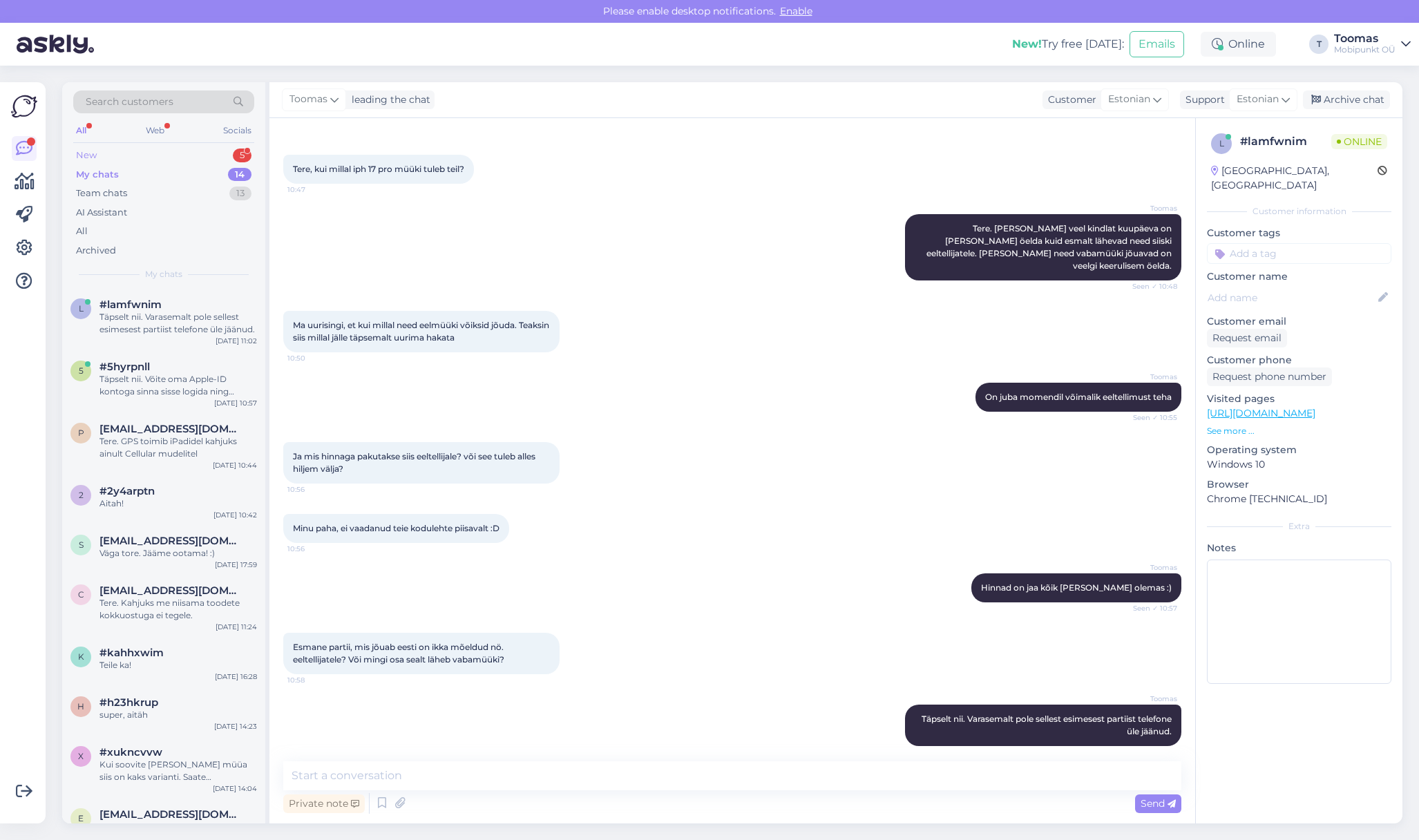
click at [126, 159] on div "New 5" at bounding box center [163, 155] width 181 height 19
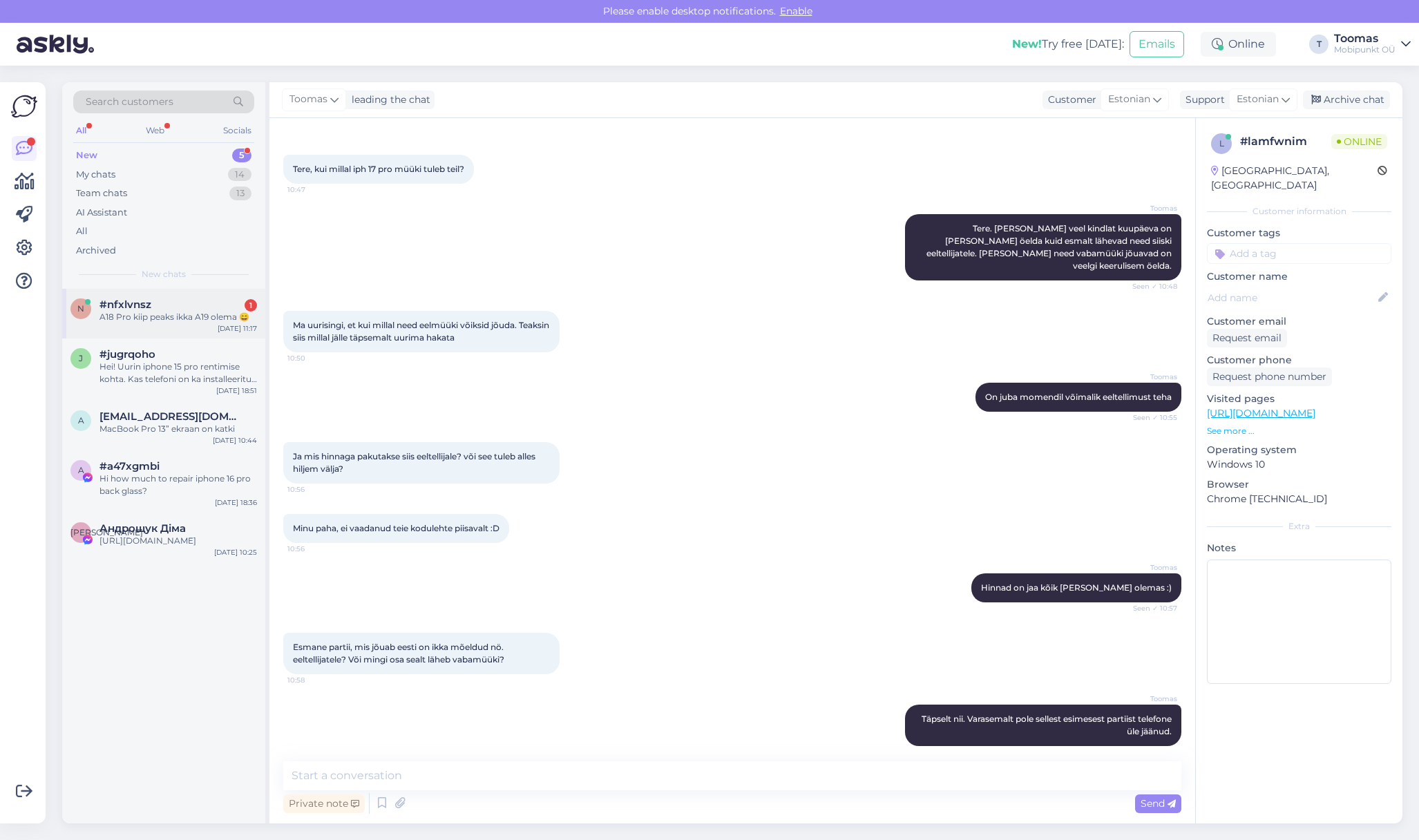
click at [152, 291] on div "n #nfxlvnsz 1 A18 Pro kiip peaks ikka A19 olema 😄 Sep 10 11:17" at bounding box center [163, 314] width 203 height 50
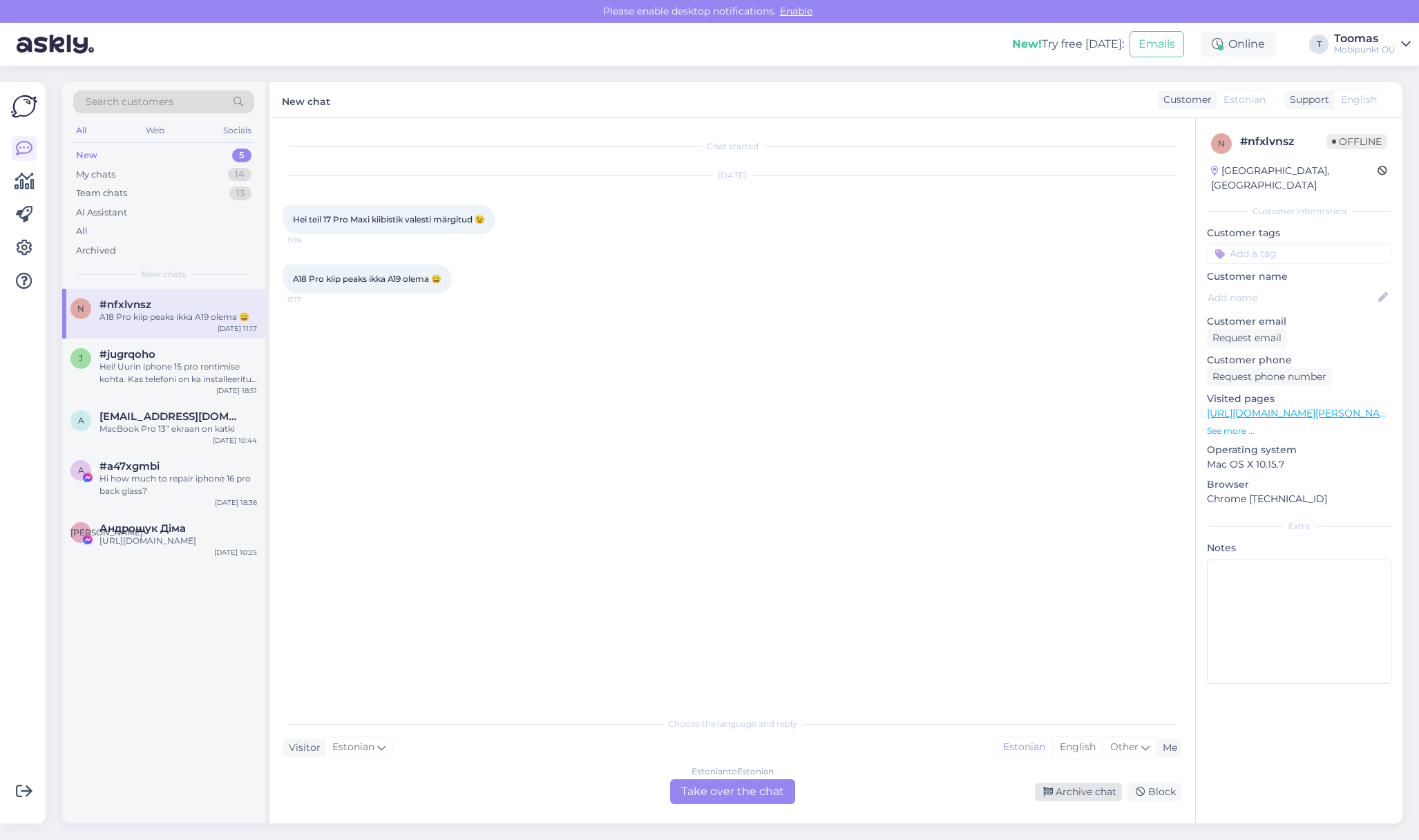
click at [1079, 788] on div "Archive chat" at bounding box center [1079, 792] width 87 height 19
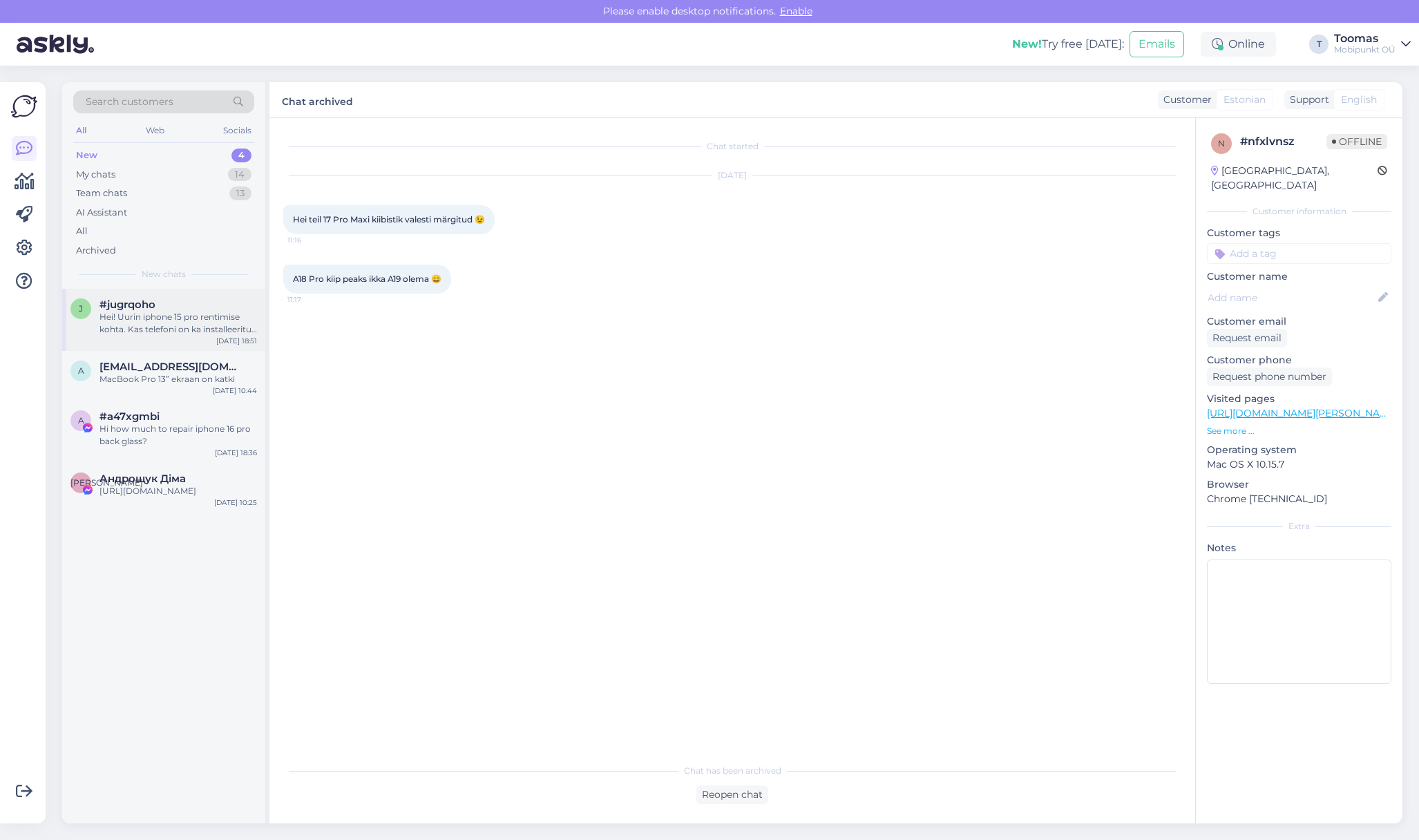
click at [140, 308] on span "#jugrqoho" at bounding box center [127, 305] width 56 height 12
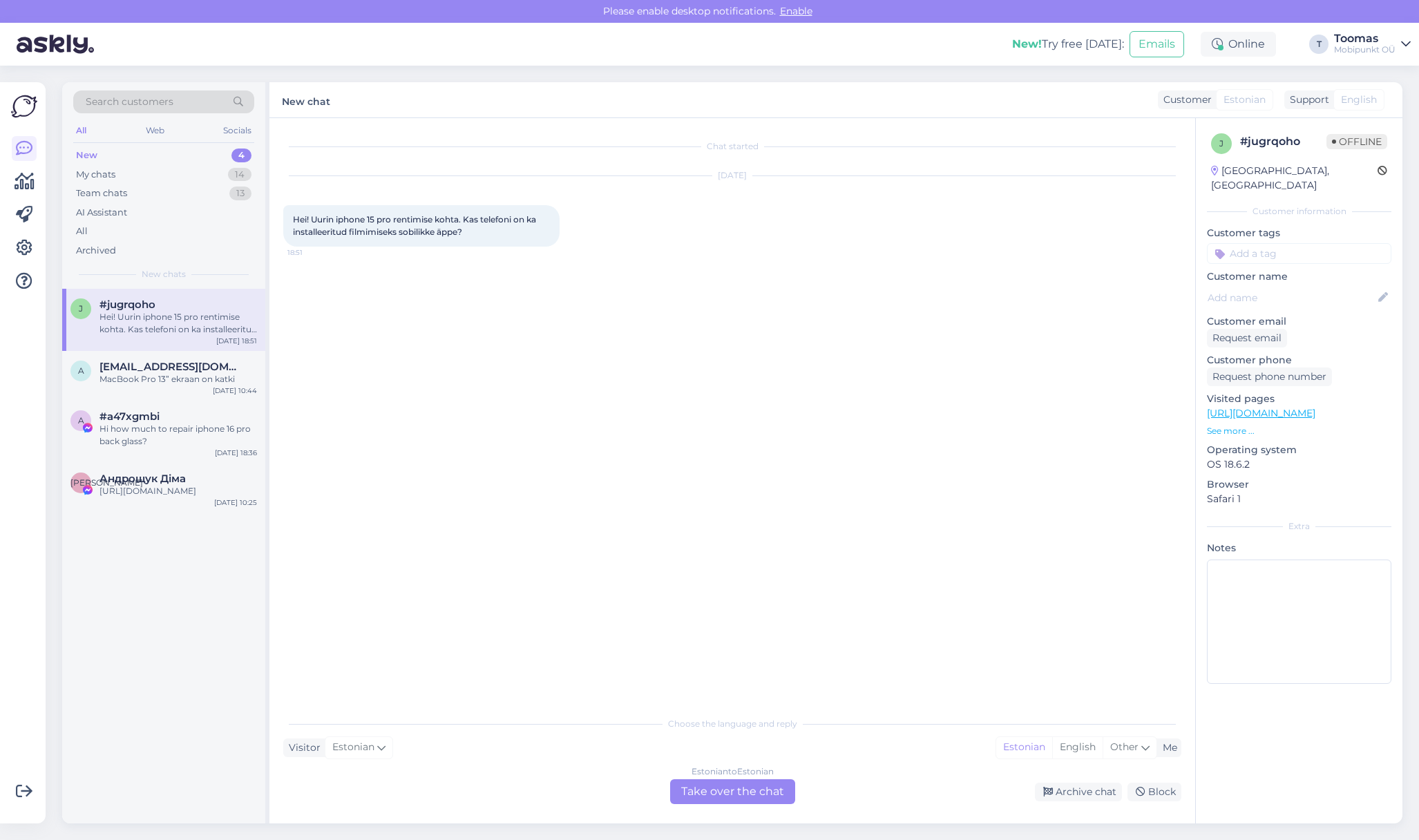
click at [1044, 776] on div "Choose the language and reply Visitor Estonian Me Estonian English Other Estoni…" at bounding box center [733, 757] width 898 height 95
click at [1044, 798] on div "Archive chat" at bounding box center [1079, 792] width 87 height 19
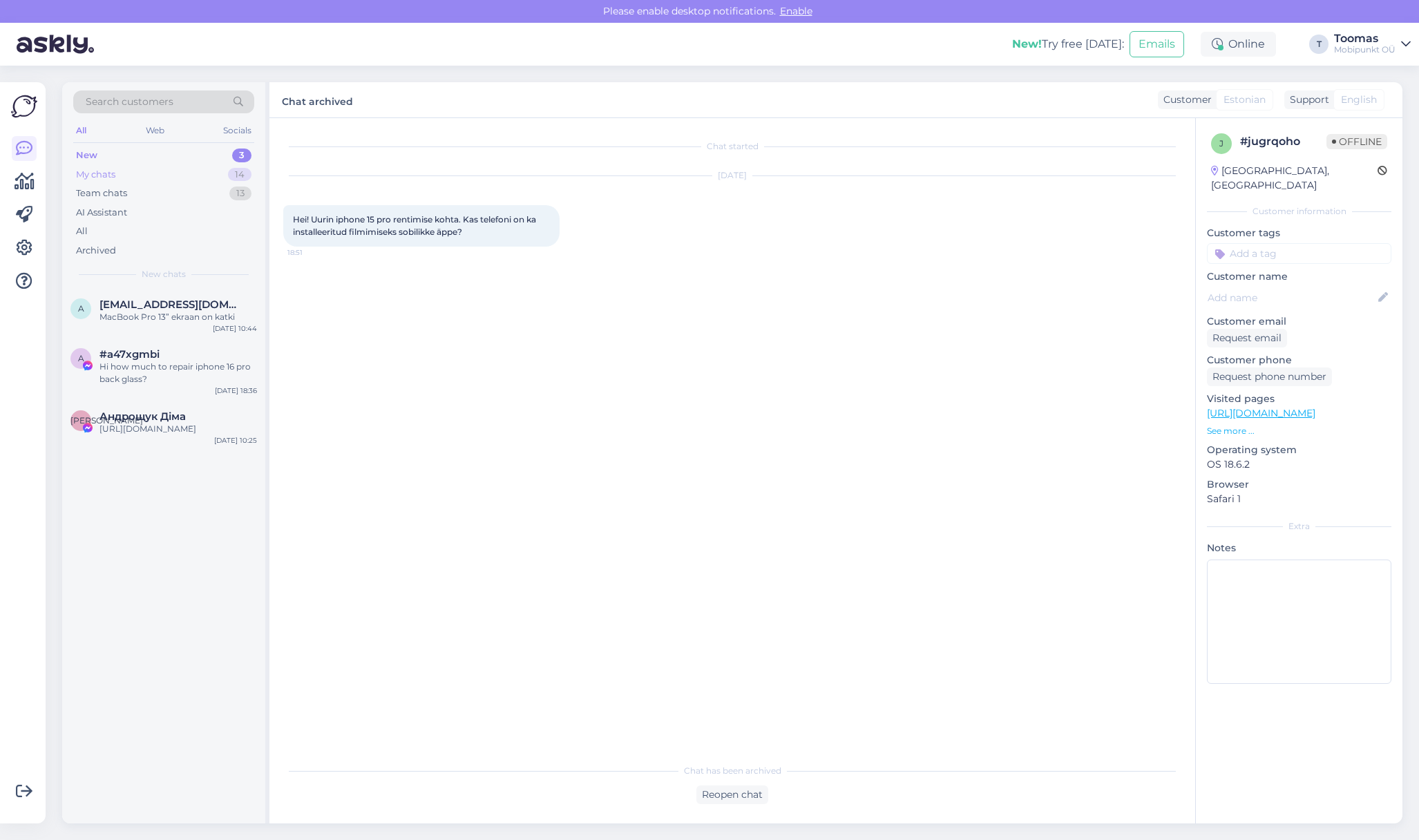
click at [103, 177] on div "My chats" at bounding box center [96, 175] width 40 height 14
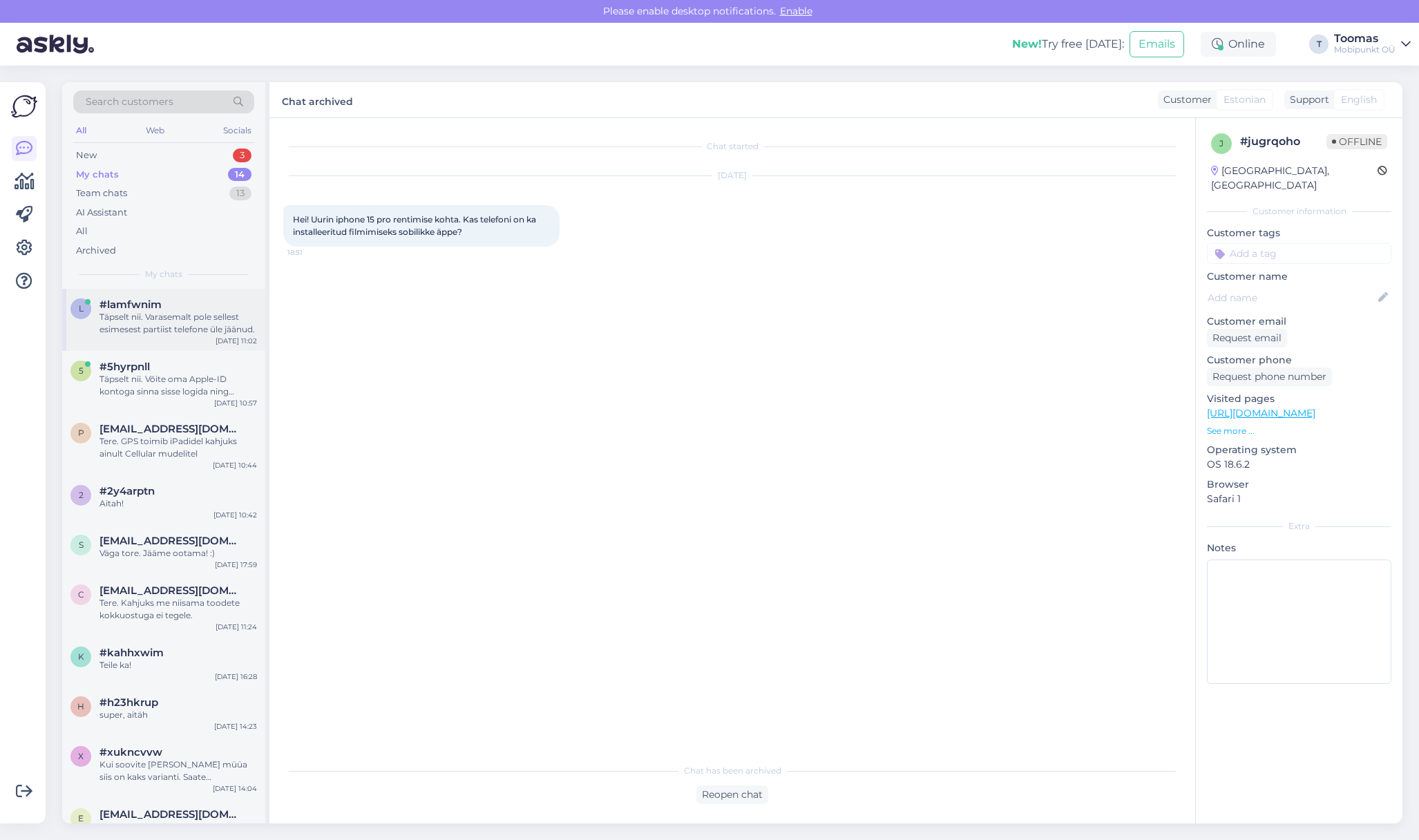
click at [138, 320] on div "Täpselt nii. Varasemalt pole sellest esimesest partiist telefone üle jäänud." at bounding box center [178, 323] width 158 height 25
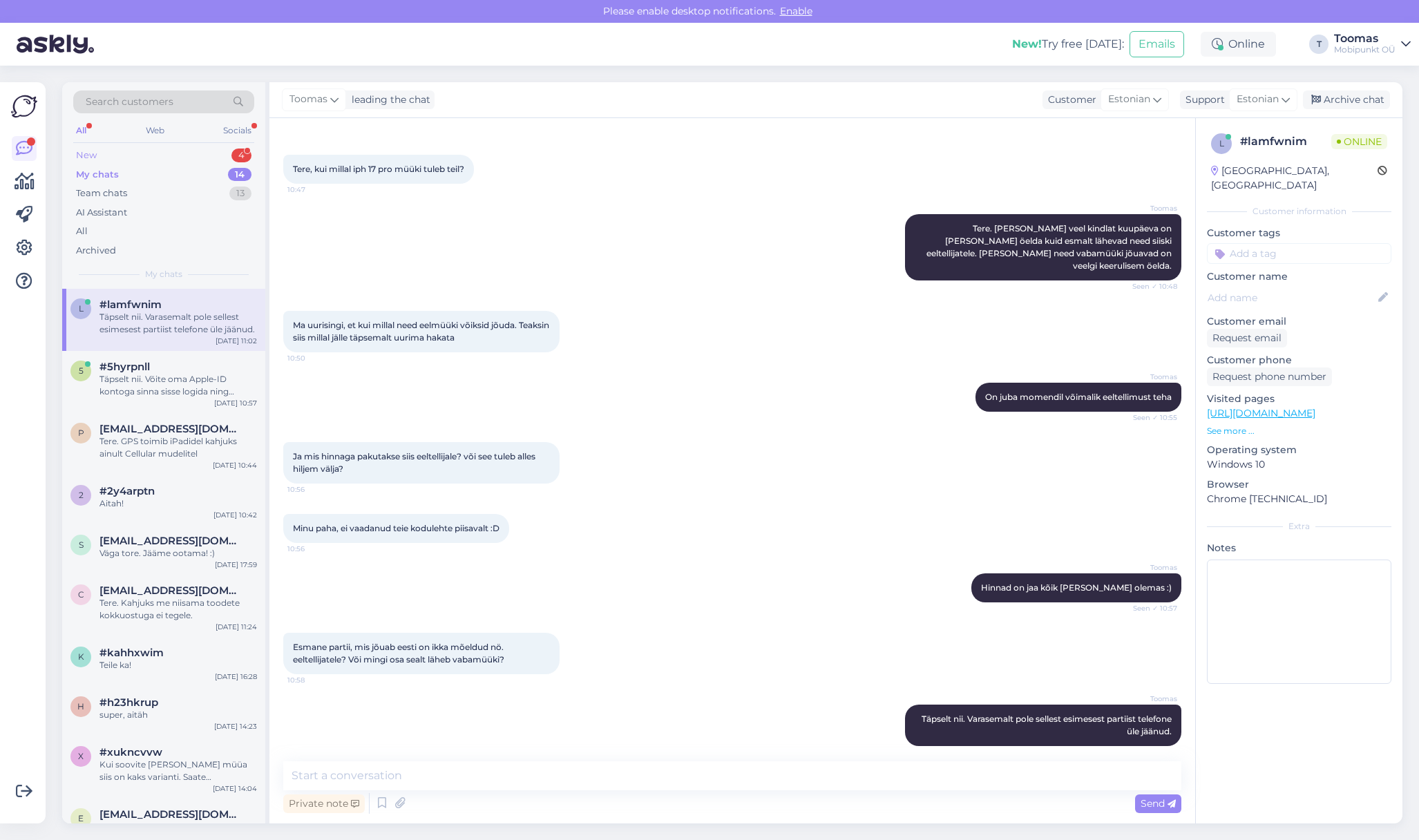
click at [117, 152] on div "New 4" at bounding box center [163, 155] width 181 height 19
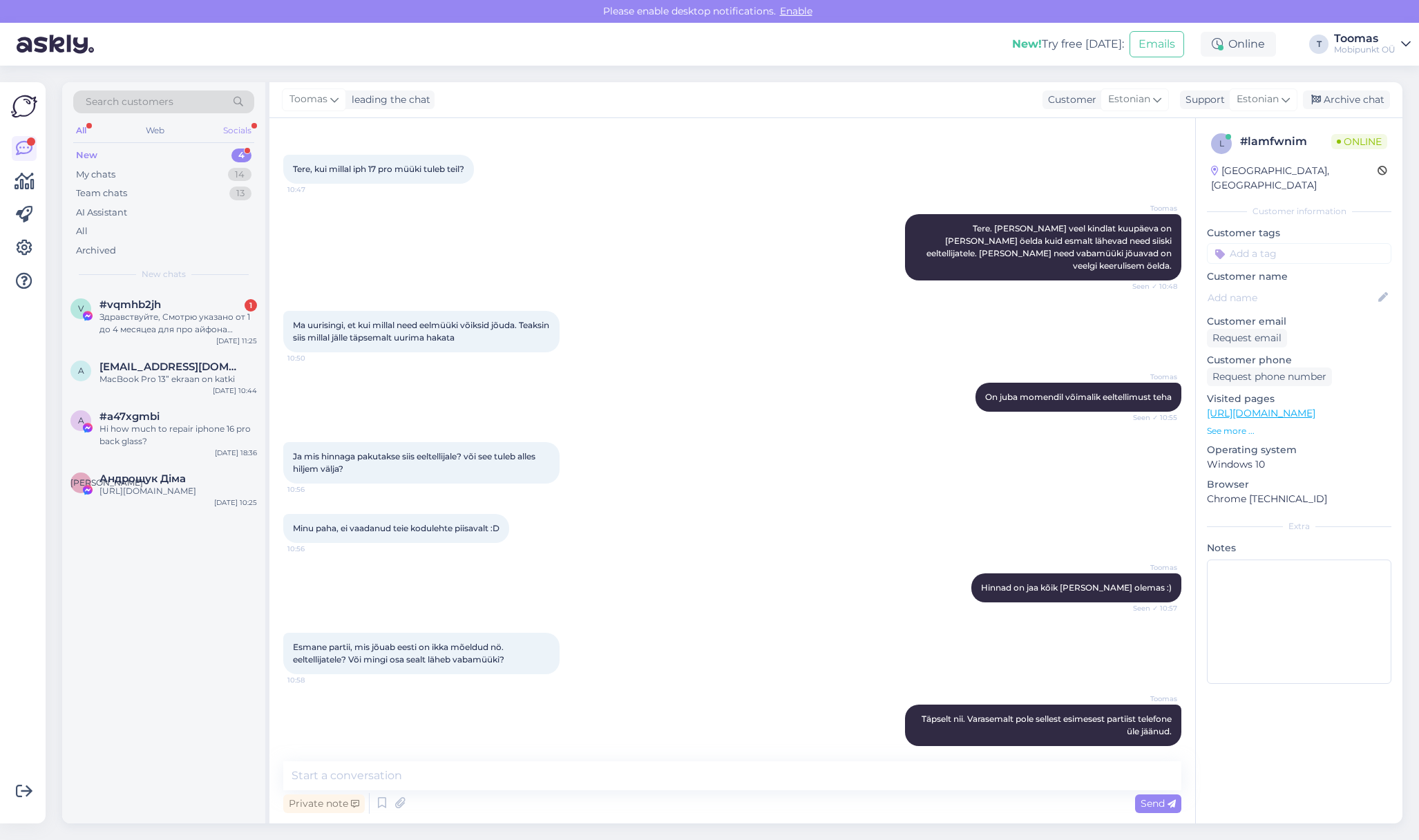
click at [237, 129] on div "Socials" at bounding box center [238, 130] width 34 height 18
click at [179, 337] on div "v #vqmhb2jh 1 Здравствуйте, Смотрю указано от 1 до 4 месяцеа для про айфона дос…" at bounding box center [163, 320] width 203 height 62
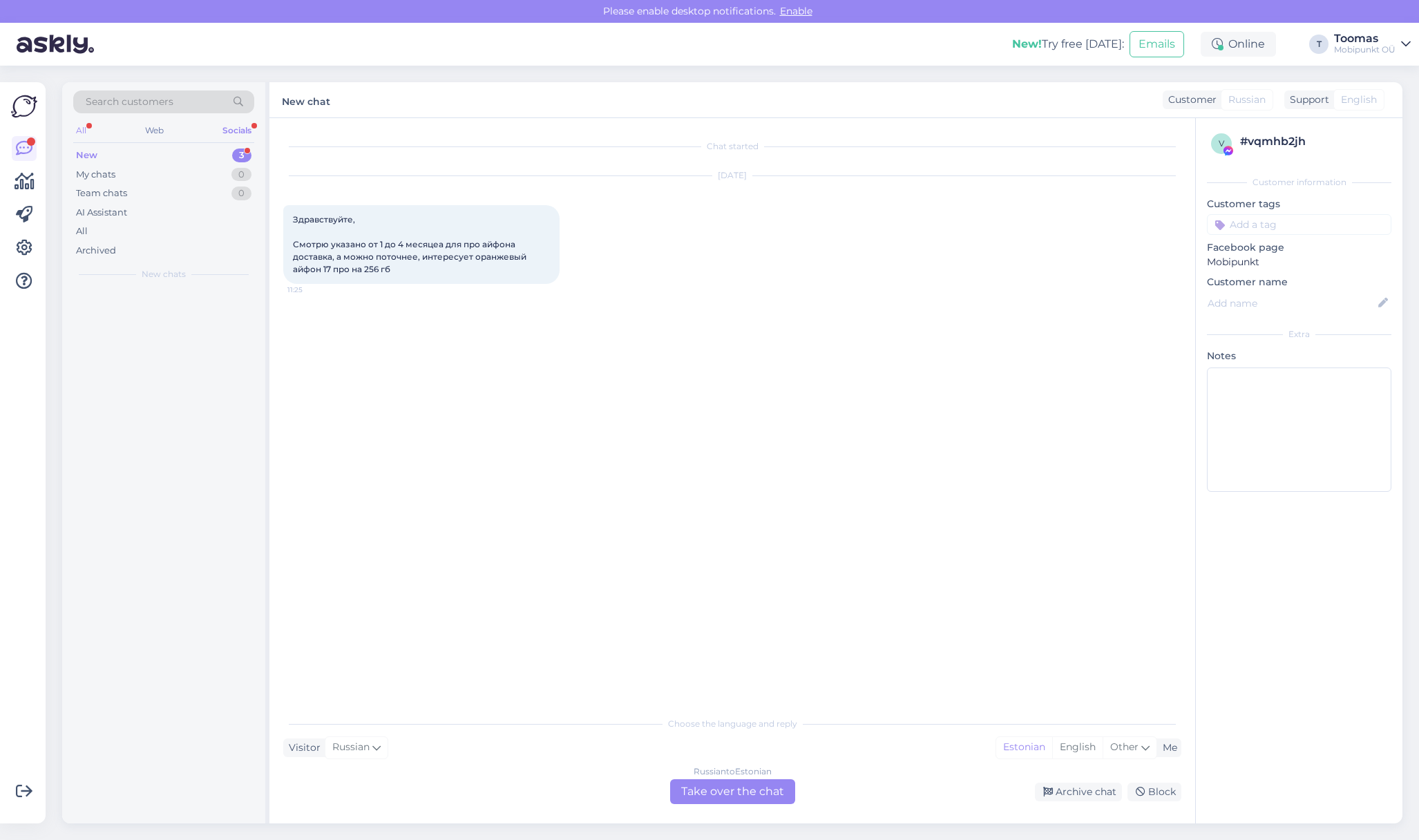
click at [78, 128] on div "All" at bounding box center [81, 130] width 16 height 18
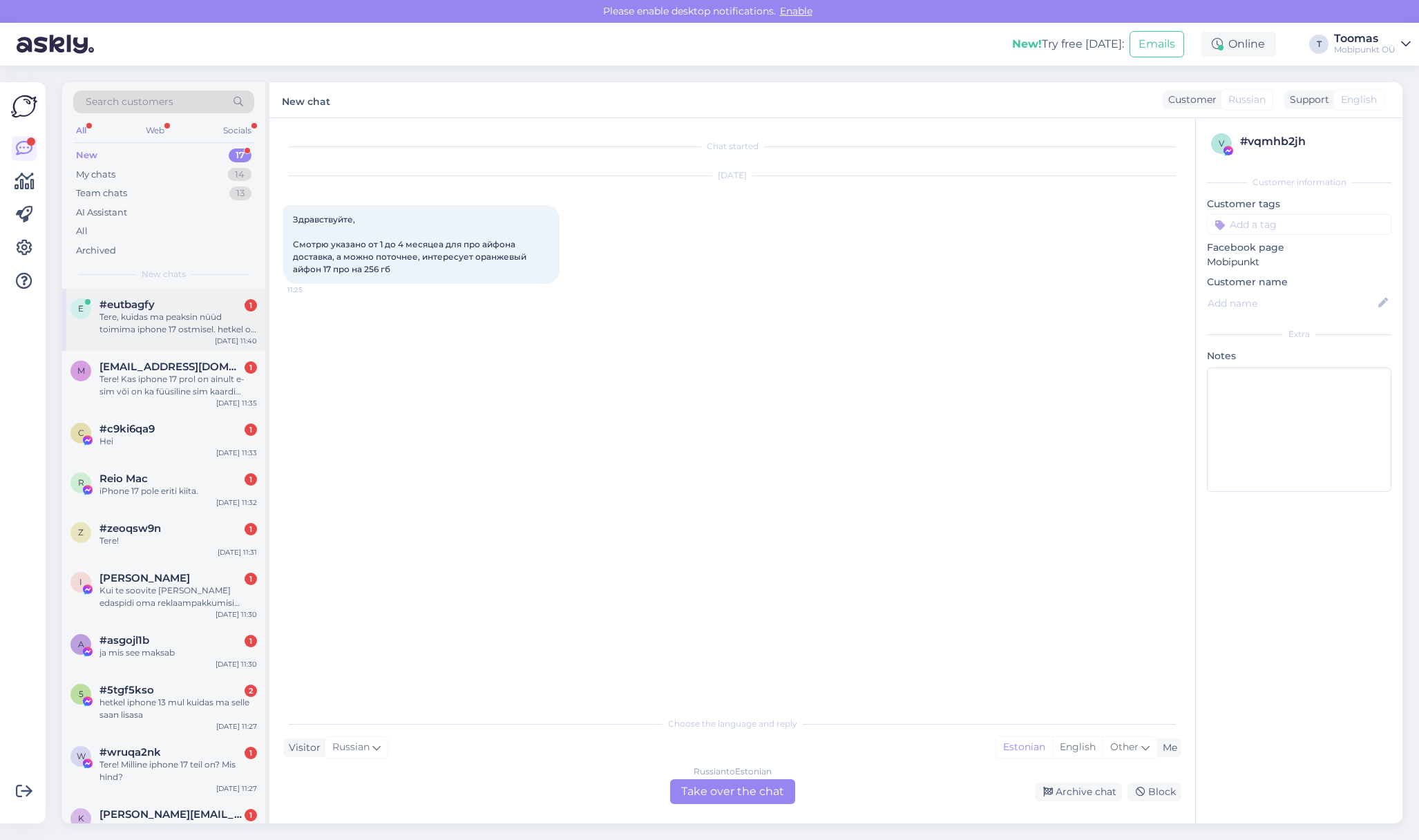
click at [221, 320] on div "Tere, kuidas ma peaksin nüüd toimima iphone 17 ostmisel. hetkel on mul mudel 13…" at bounding box center [178, 323] width 158 height 25
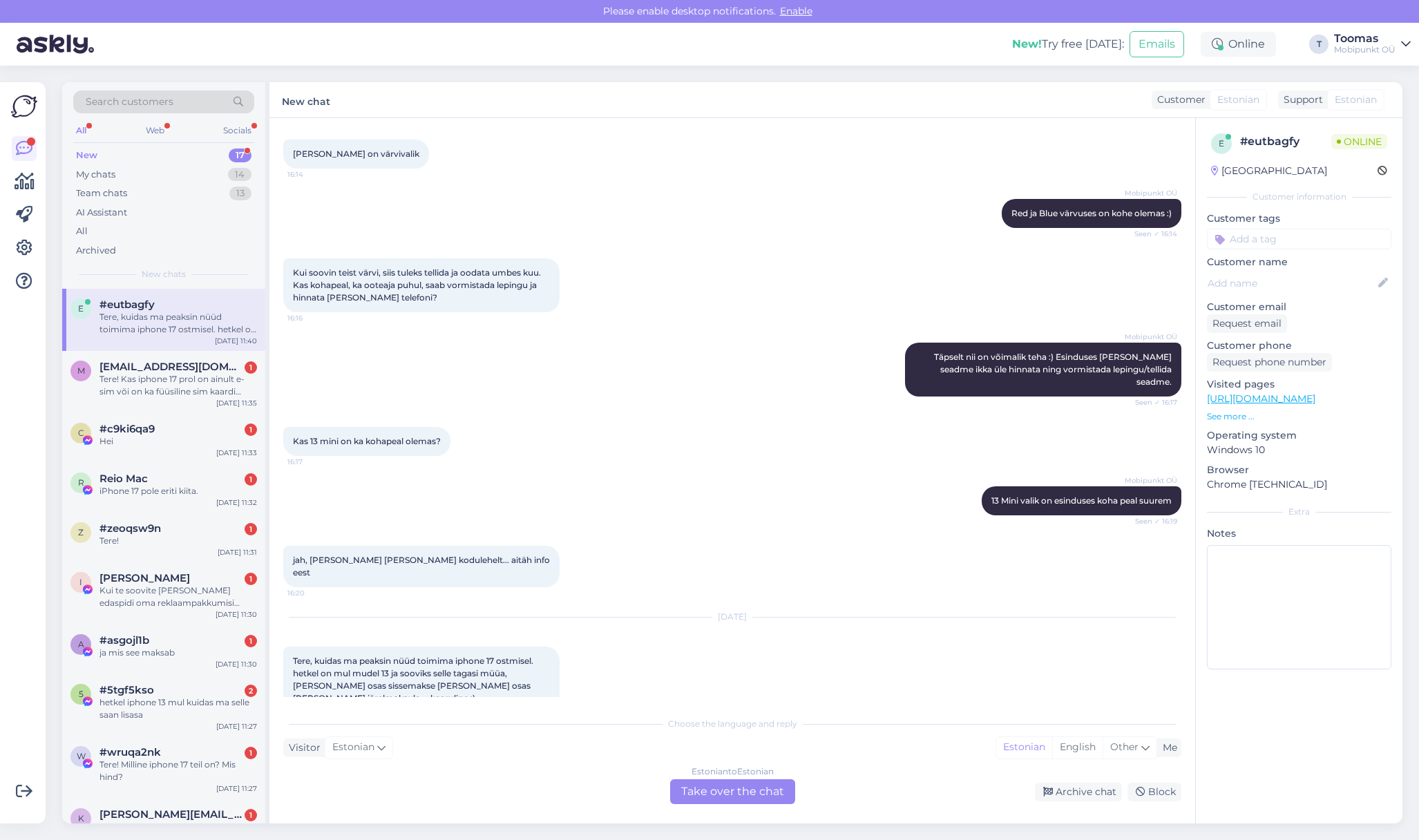
scroll to position [203, 0]
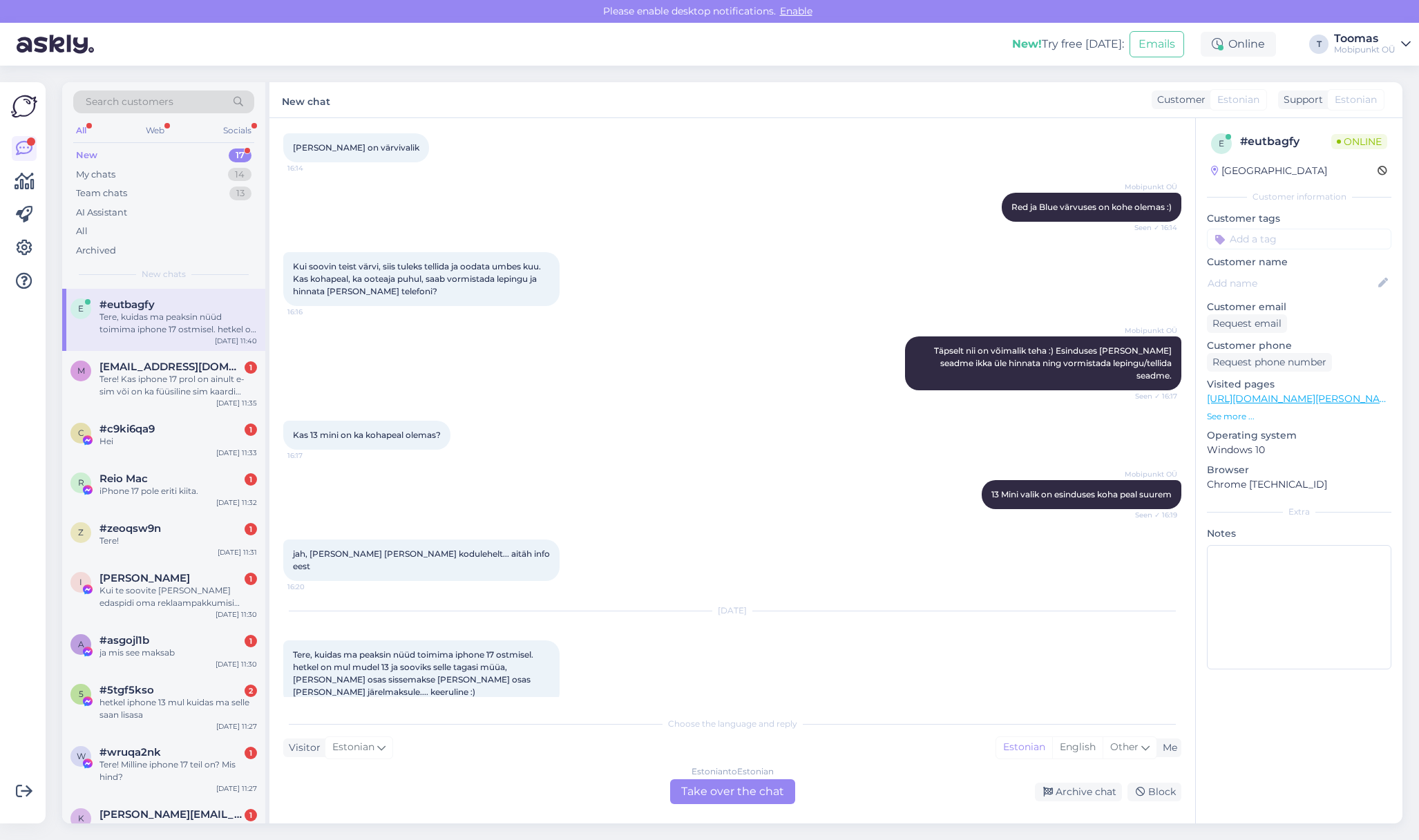
click at [716, 791] on div "Estonian to Estonian Take over the chat" at bounding box center [732, 792] width 125 height 25
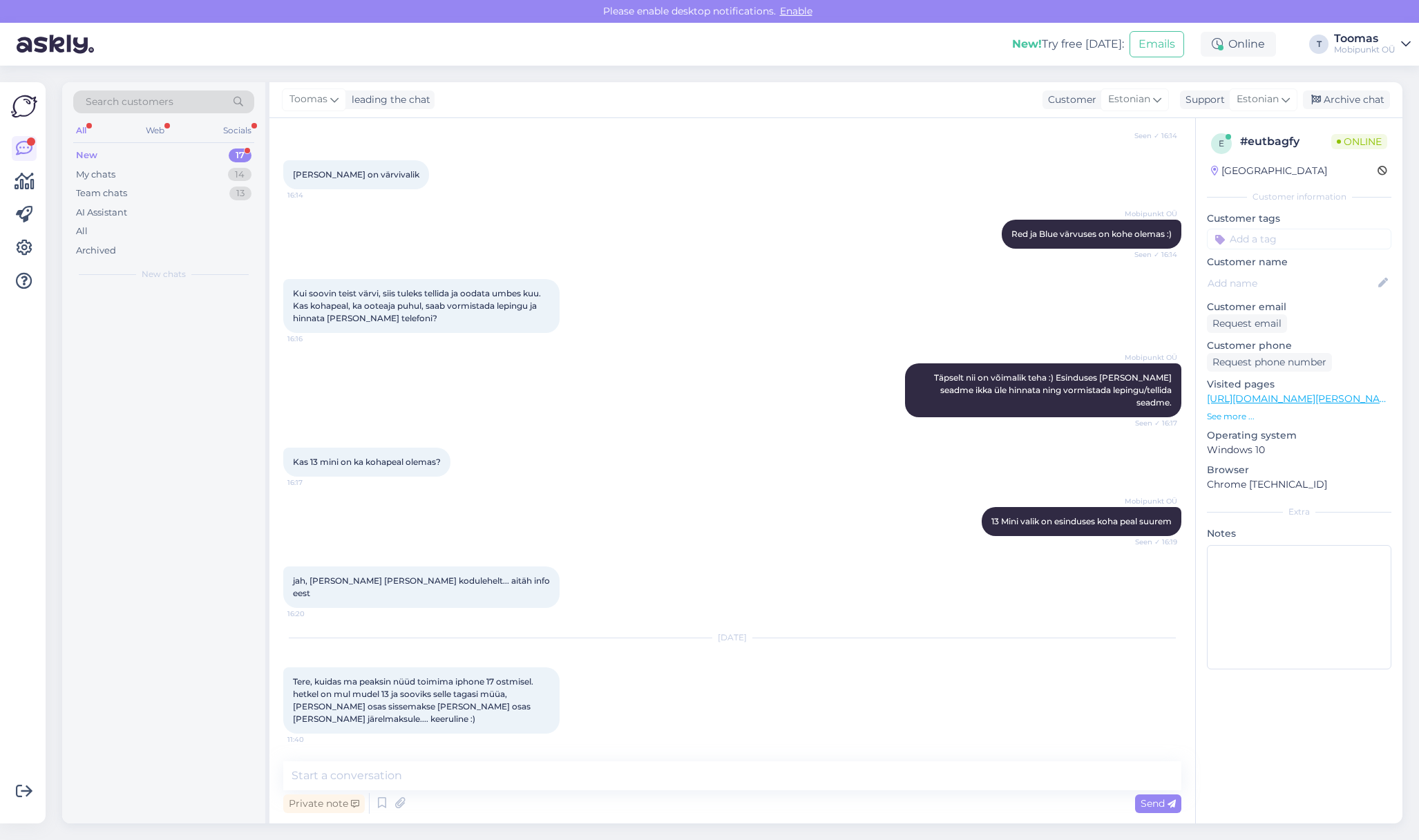
scroll to position [152, 0]
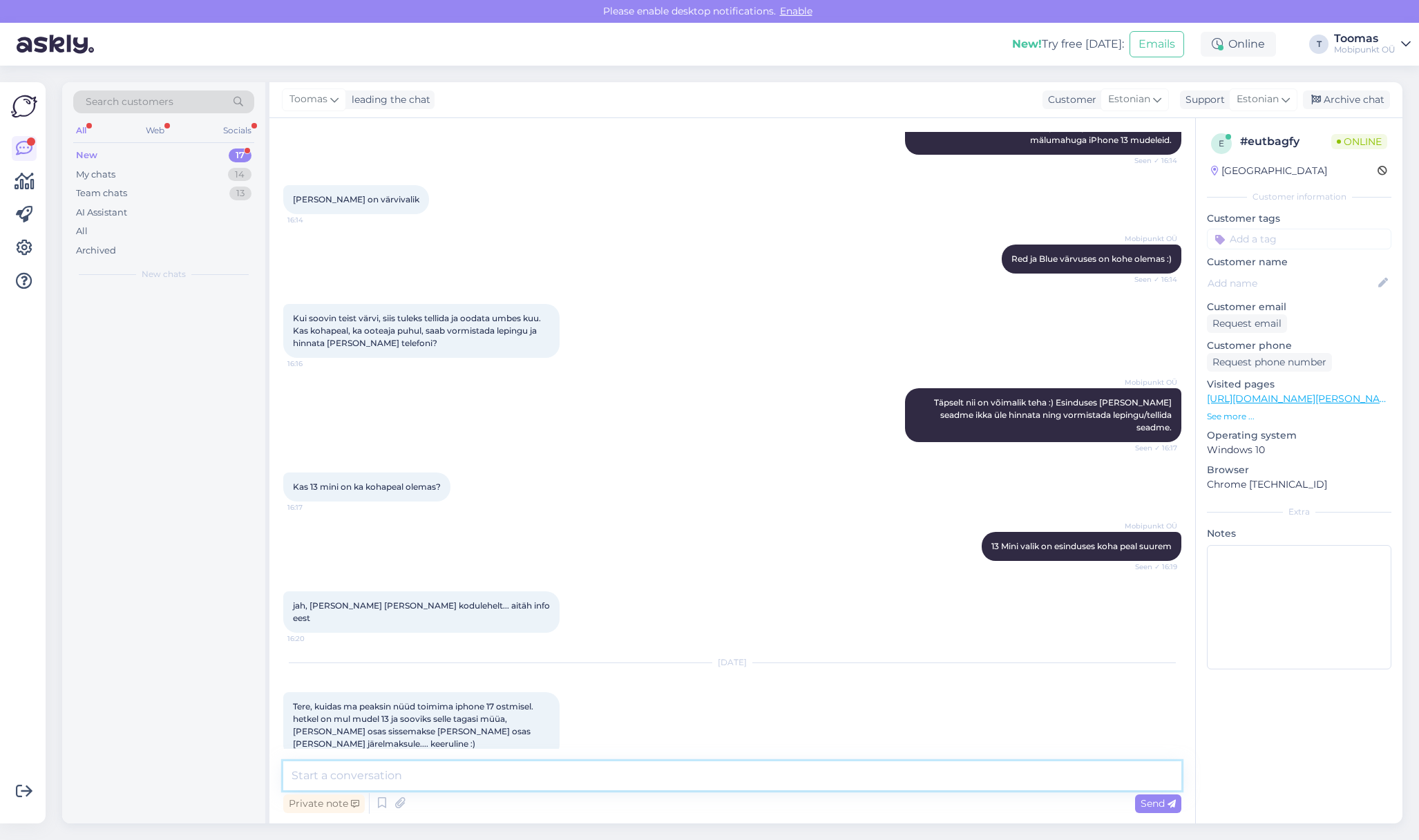
click at [716, 786] on textarea at bounding box center [733, 776] width 898 height 29
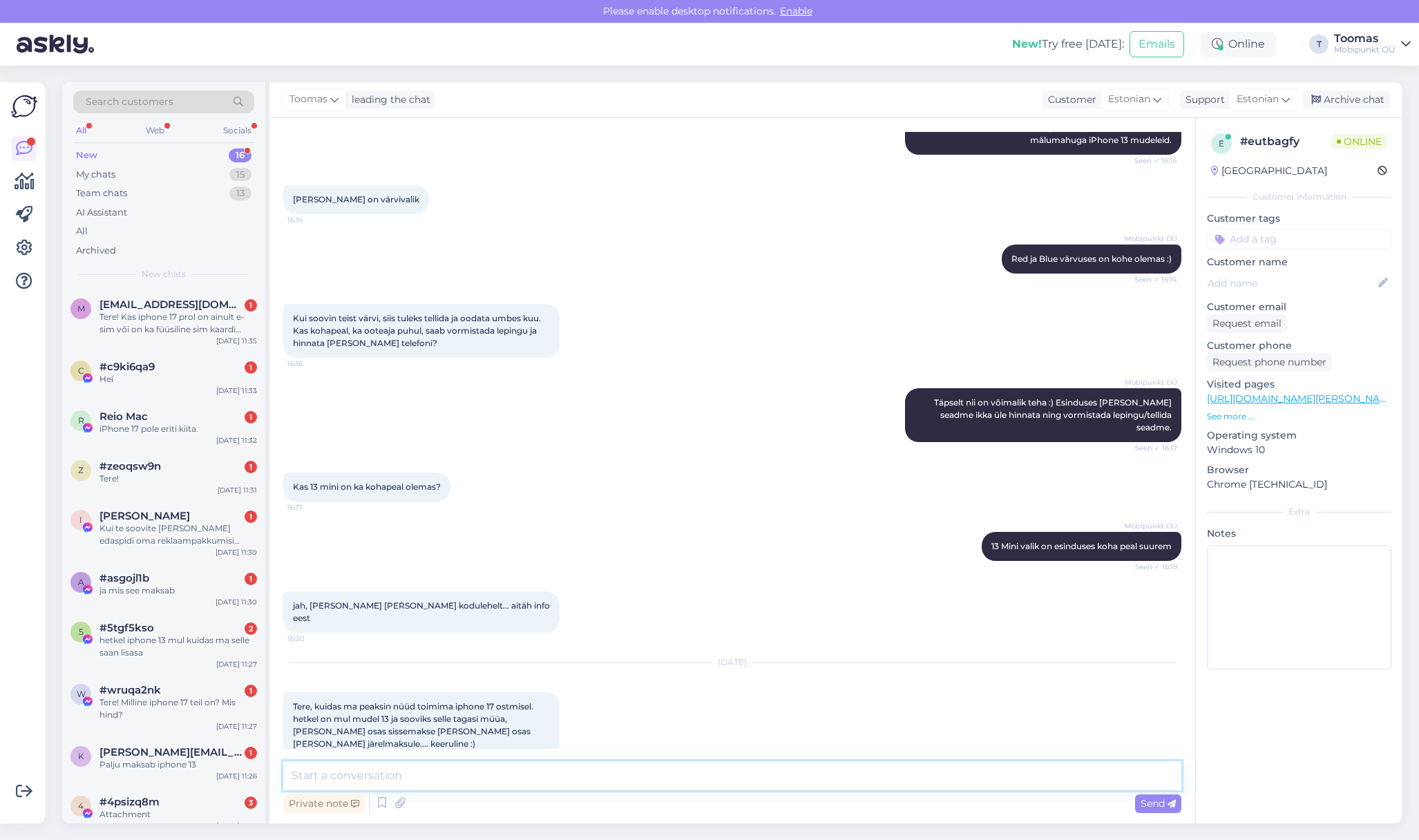
click at [716, 786] on textarea at bounding box center [733, 776] width 898 height 29
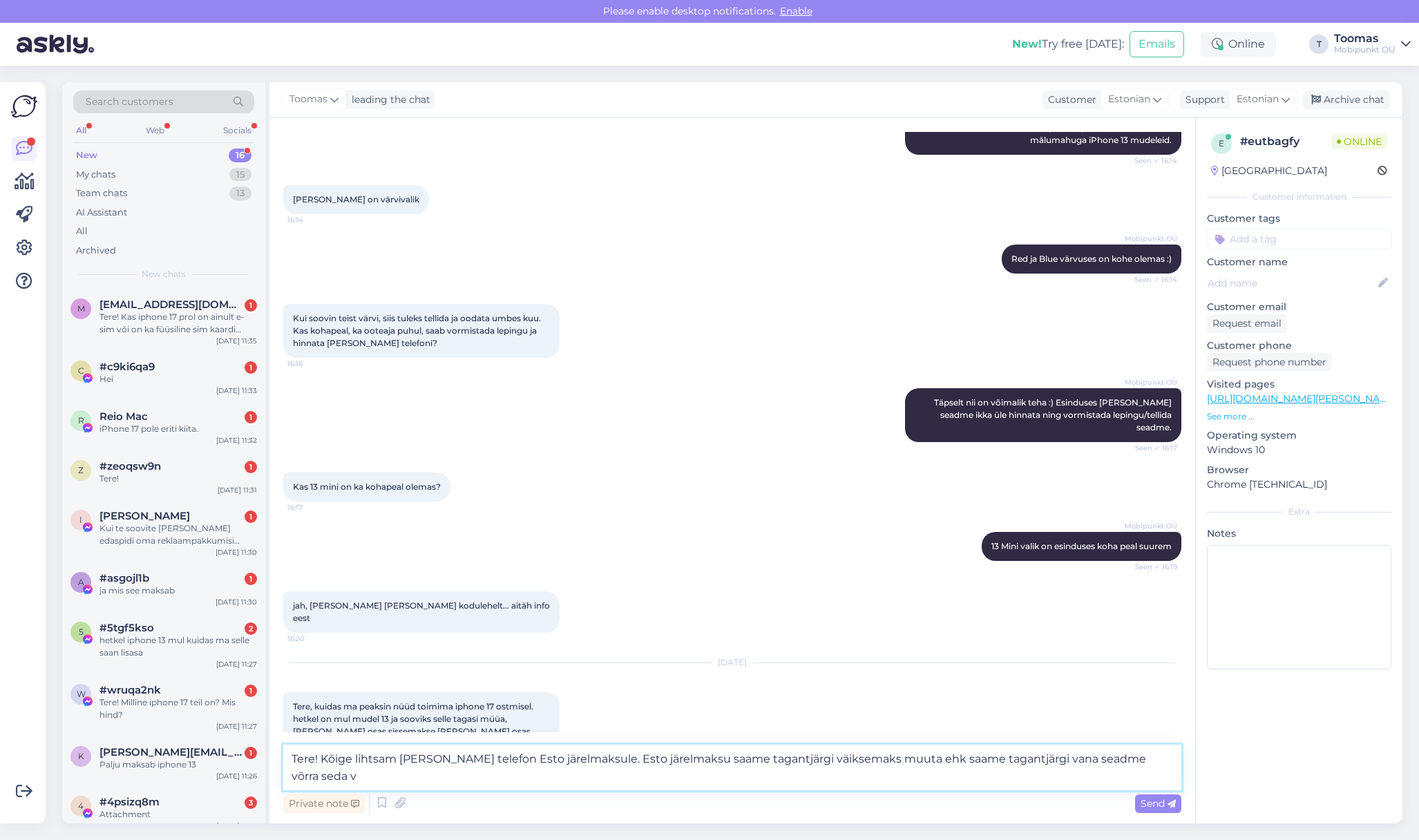
scroll to position [168, 0]
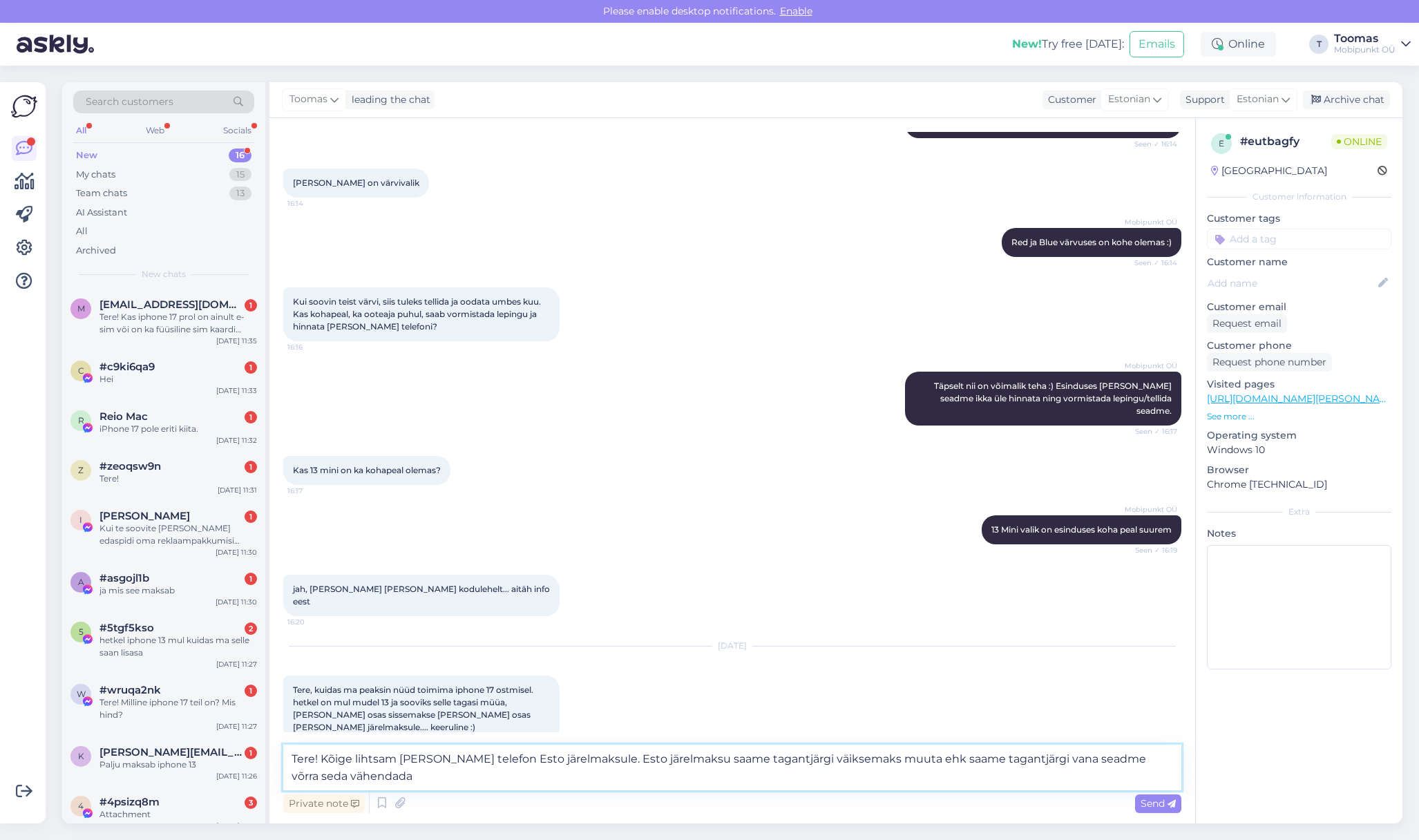
type textarea "Tere! Kõige lihtsam oleks võtta telefon Esto järelmaksule. Esto järelmaksu saam…"
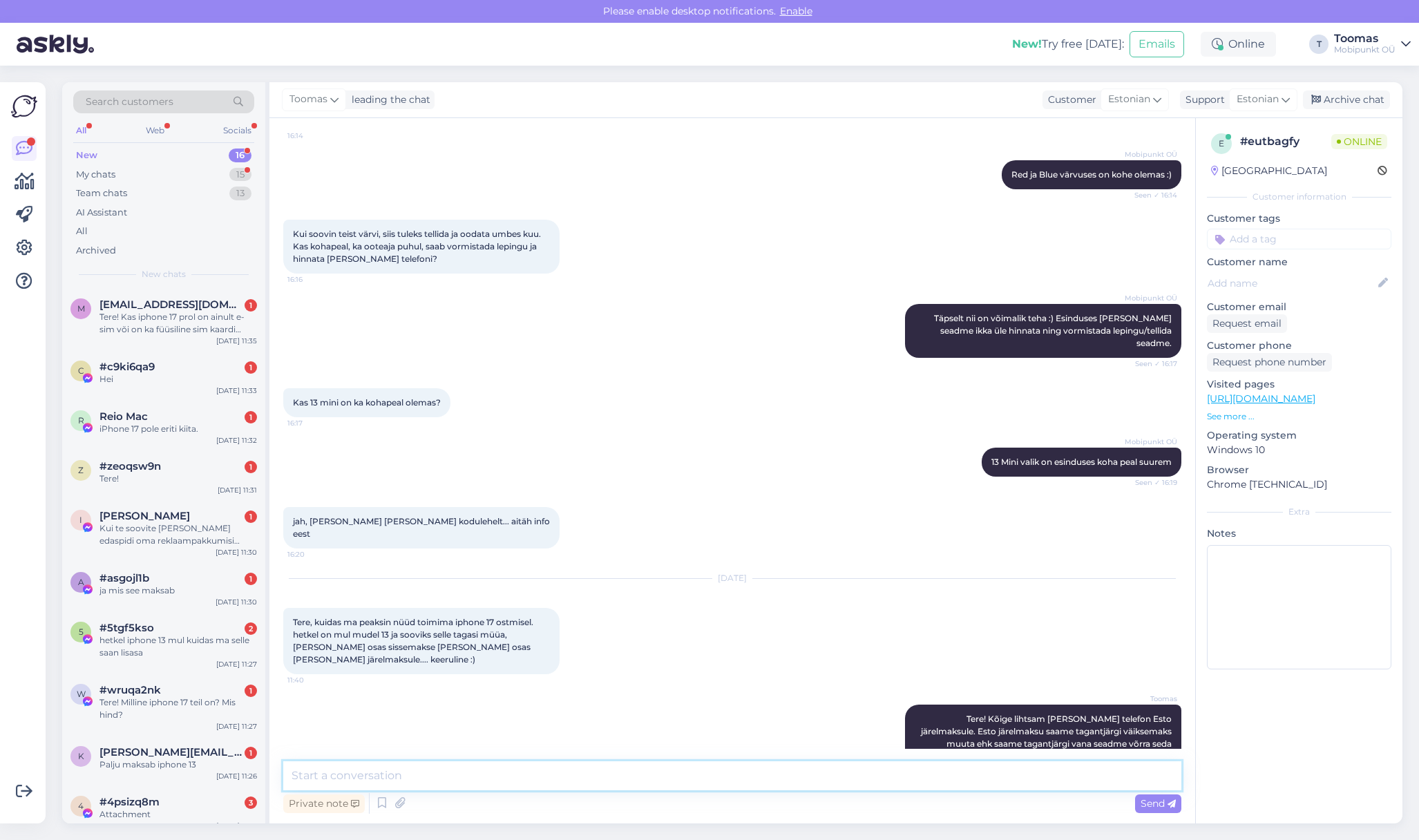
scroll to position [439, 0]
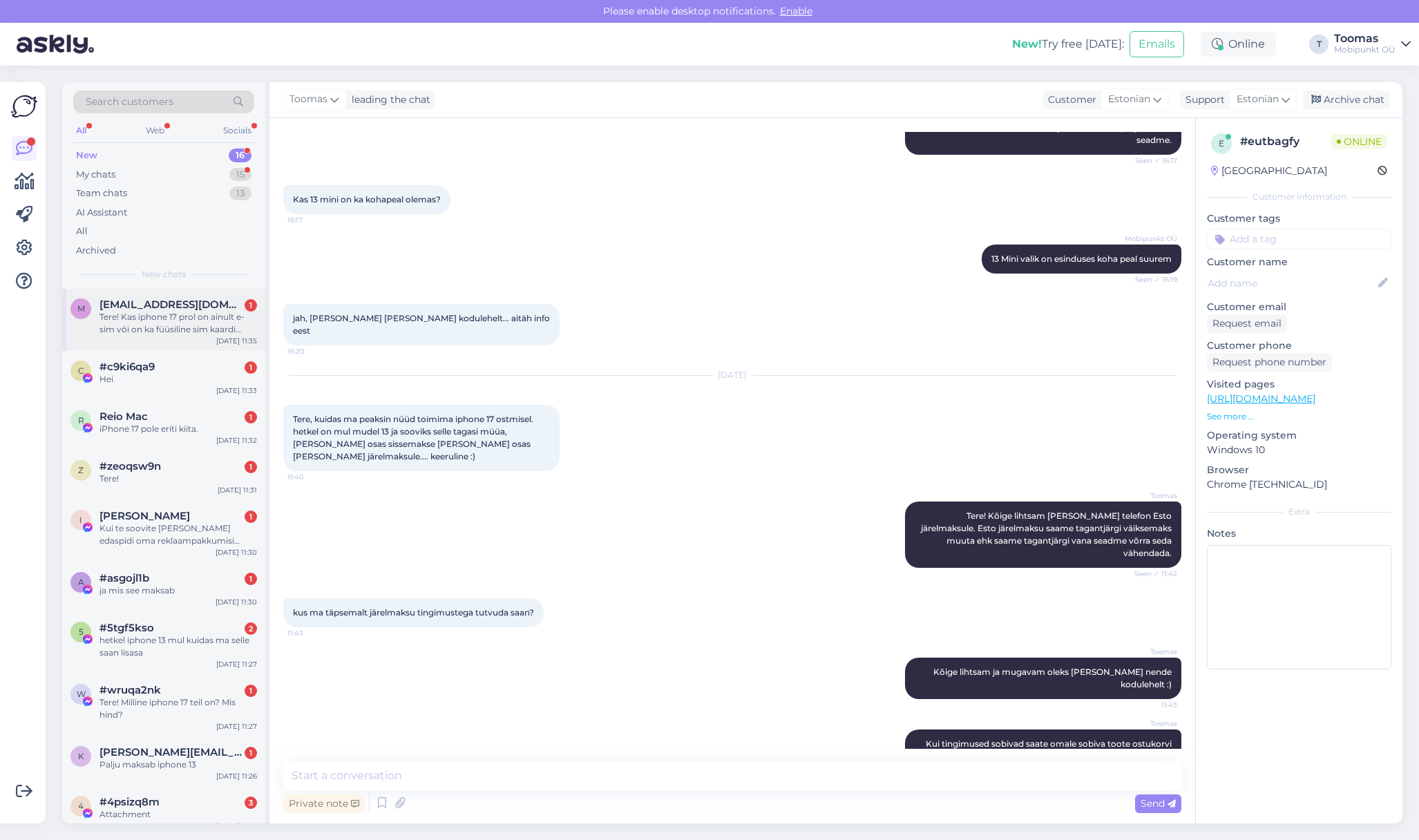
click at [173, 337] on div "m marenmrd@gmail.com 1 Tere! Kas iphone 17 prol on ainult e-sim või on ka füüsi…" at bounding box center [163, 320] width 203 height 62
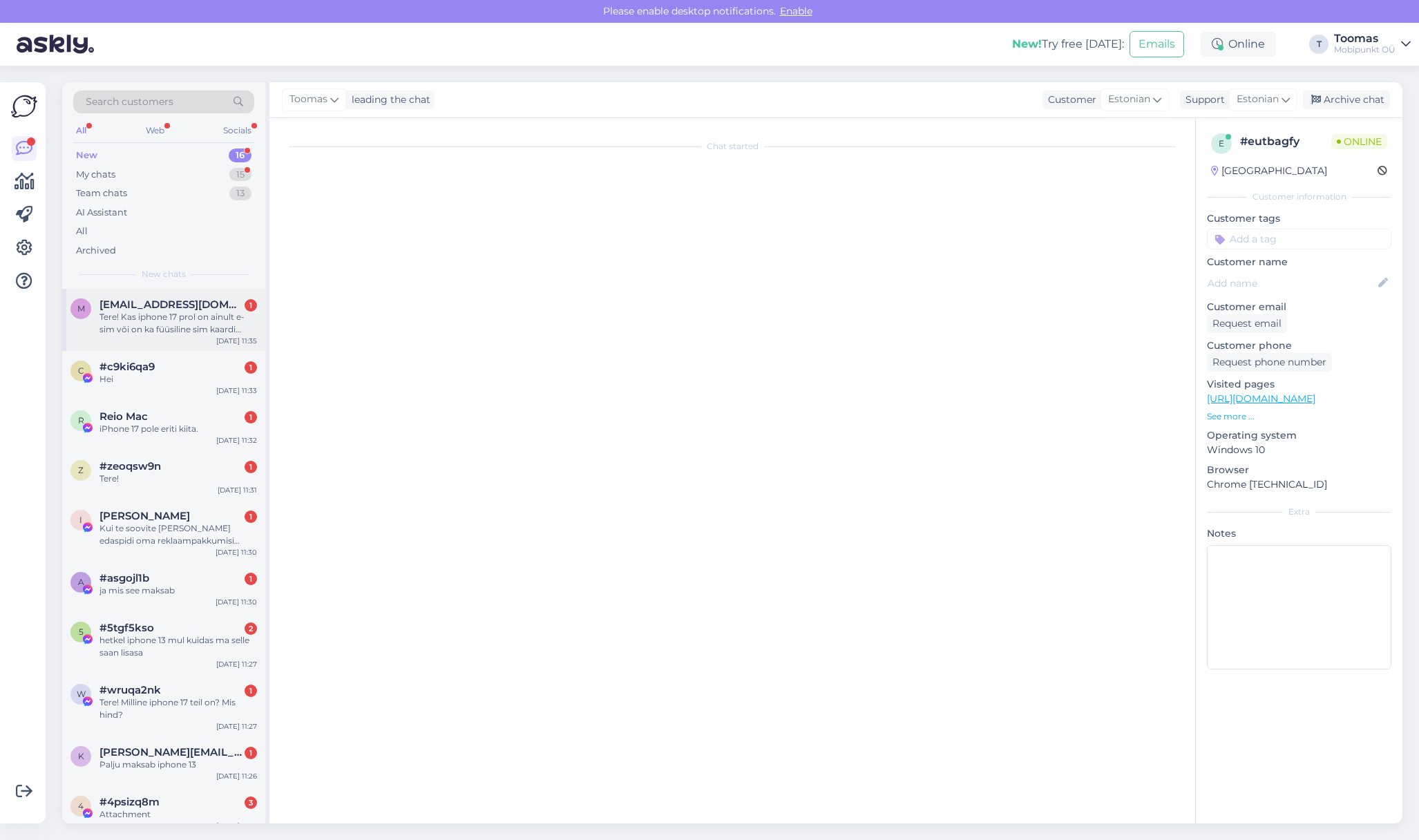
scroll to position [0, 0]
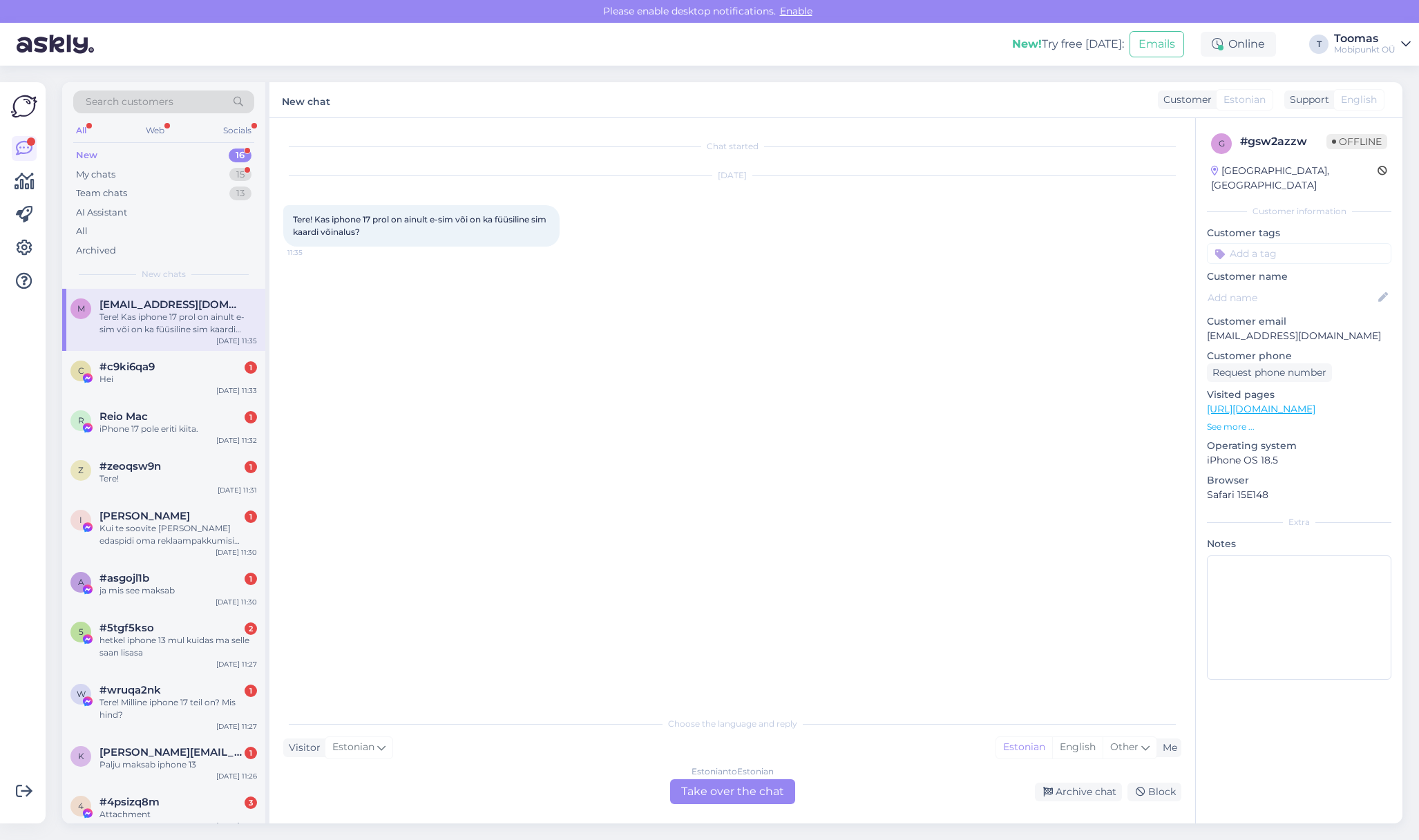
click at [716, 800] on div "Estonian to Estonian Take over the chat" at bounding box center [732, 792] width 125 height 25
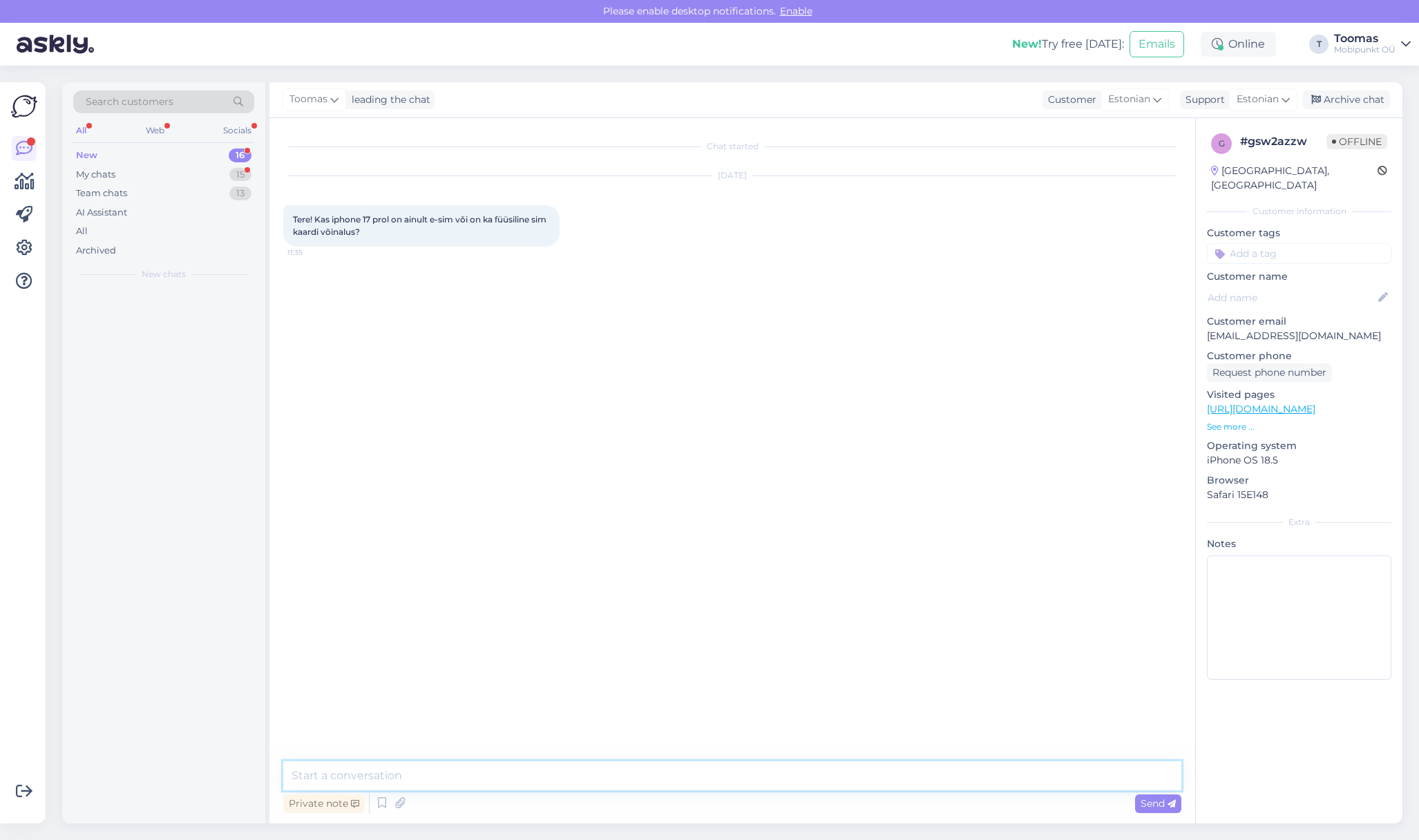
click at [722, 786] on textarea at bounding box center [733, 776] width 898 height 29
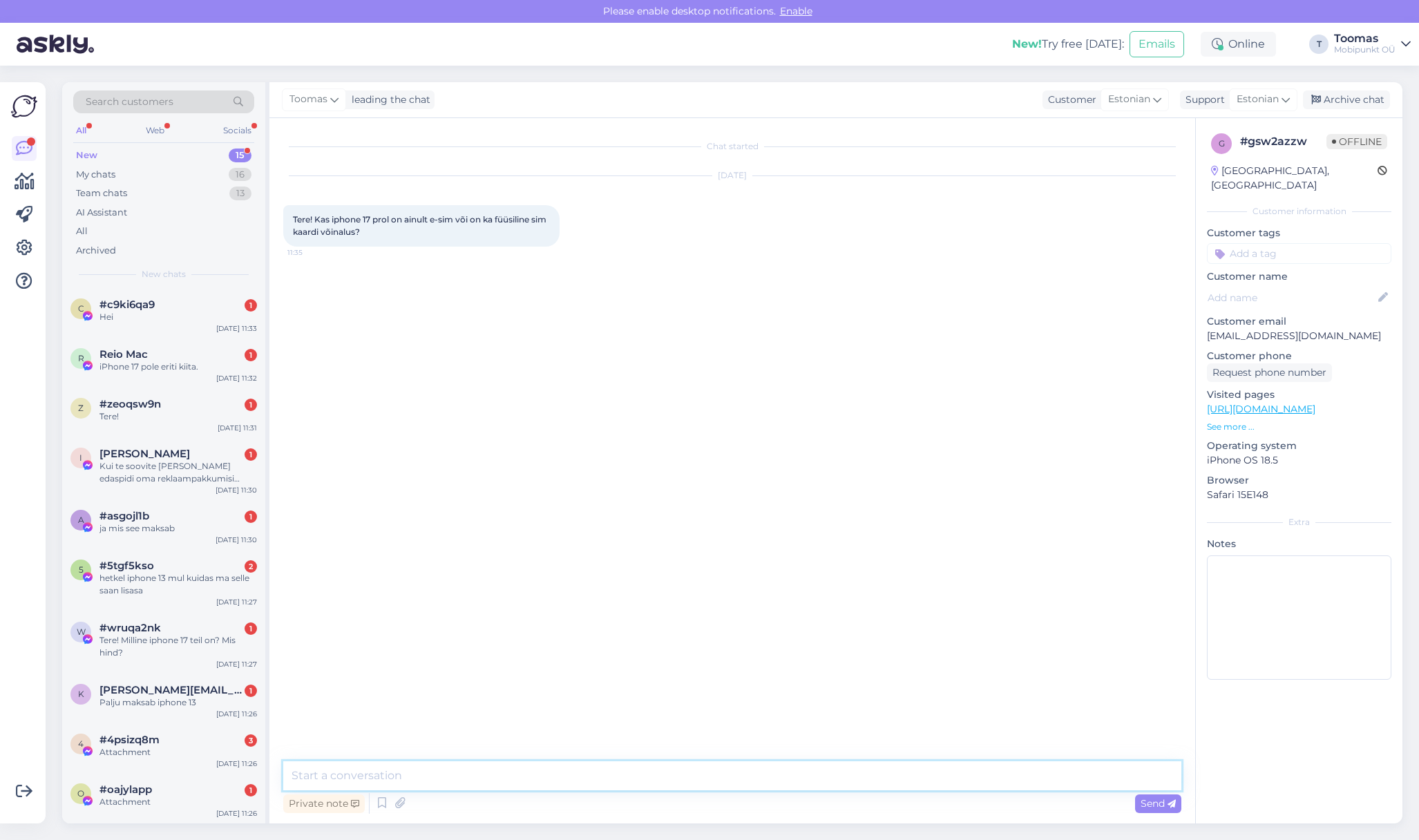
type textarea "O"
type textarea "Tere! Pro mudelitel on veel ka üks tava SIM kaardi pesa. IPhone Air mudelile on…"
